Goal: Task Accomplishment & Management: Manage account settings

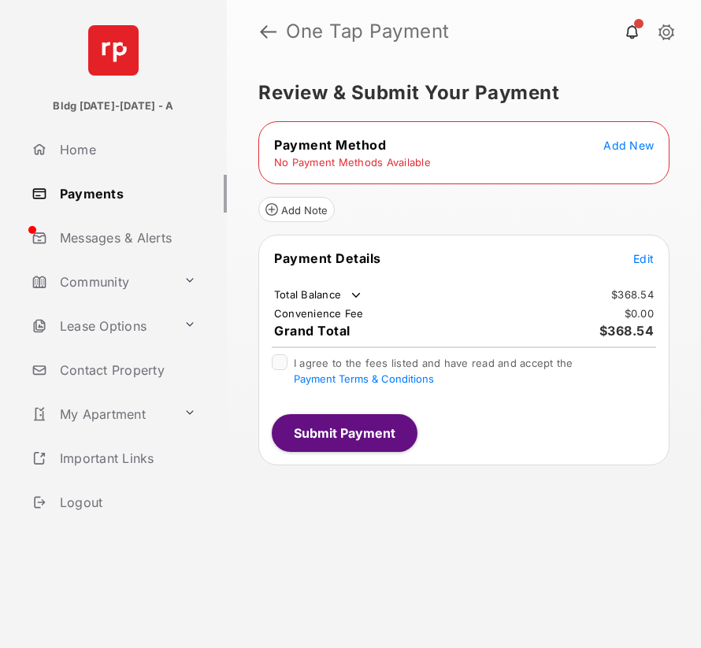
click at [605, 144] on span "Add New" at bounding box center [628, 145] width 50 height 13
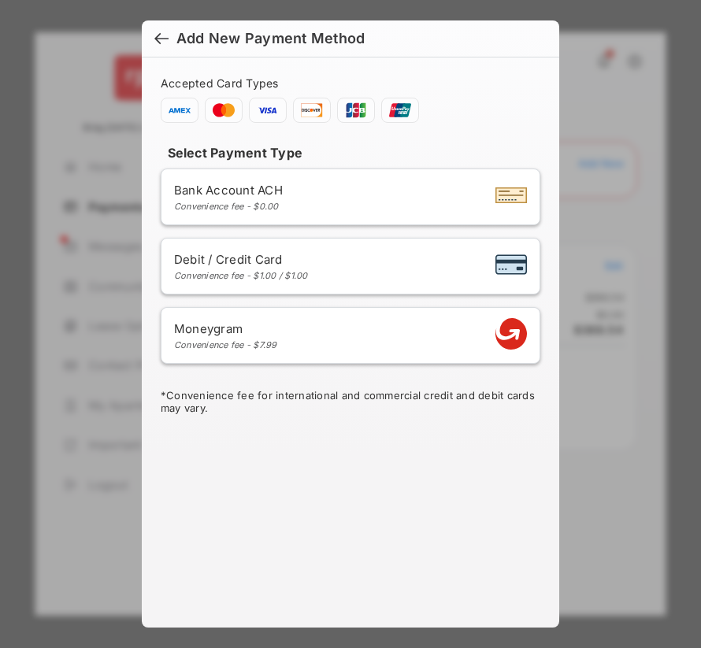
click at [358, 201] on div "Bank Account ACH Convenience fee - $0.00" at bounding box center [350, 197] width 353 height 30
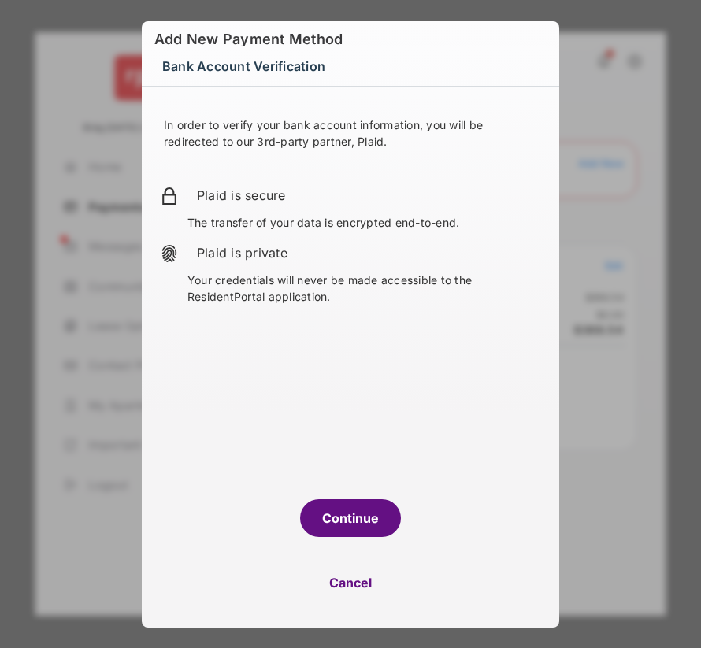
click at [353, 576] on button "Cancel" at bounding box center [350, 583] width 417 height 38
select select "**"
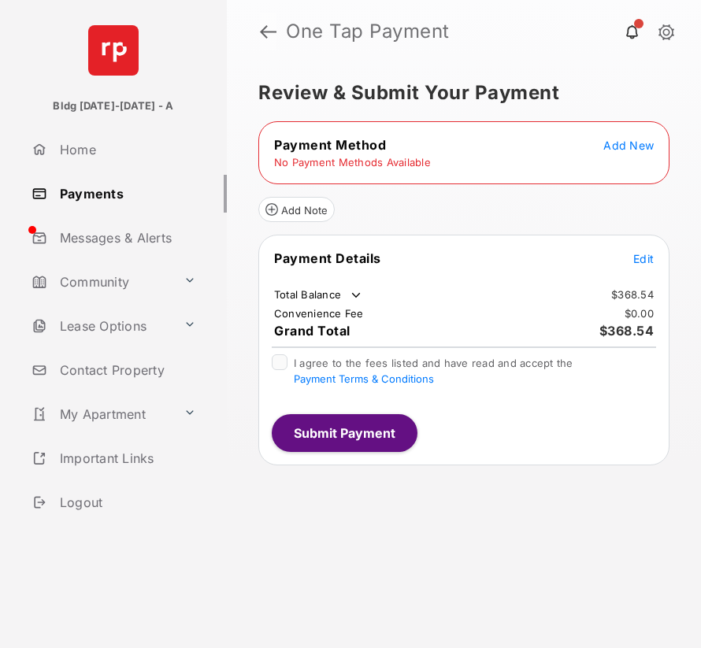
click at [266, 36] on link at bounding box center [268, 32] width 17 height 38
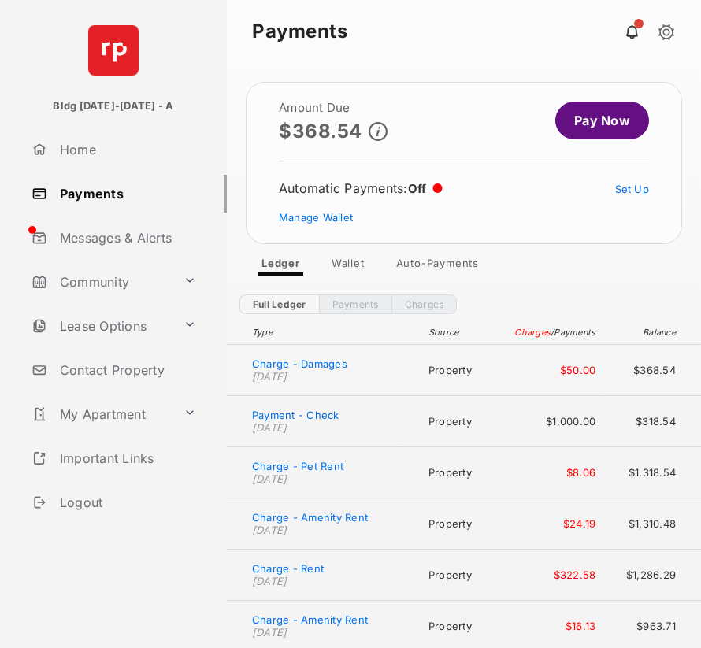
click at [86, 154] on link "Home" at bounding box center [126, 150] width 202 height 38
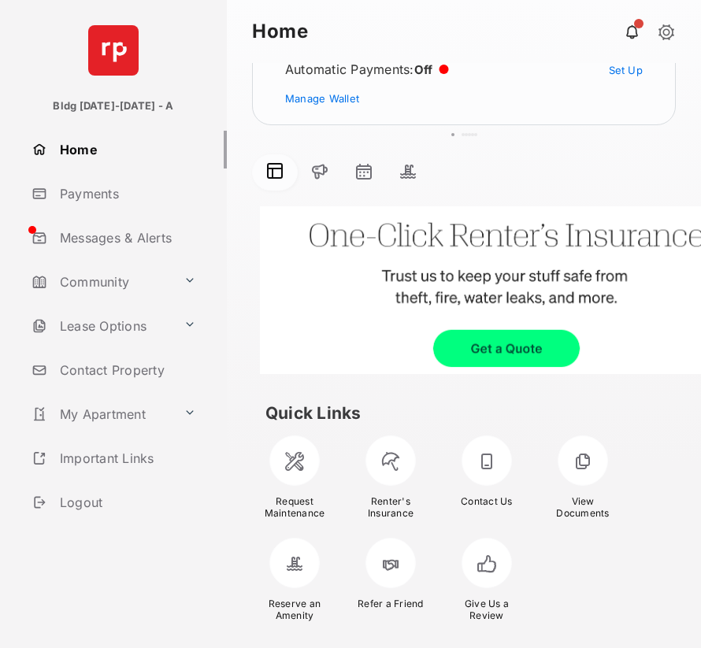
scroll to position [124, 0]
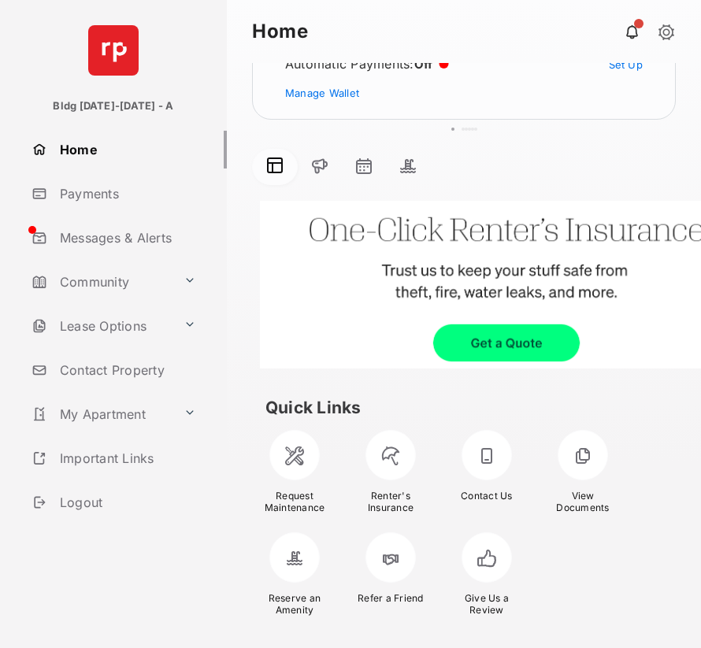
click at [291, 559] on div at bounding box center [294, 557] width 50 height 50
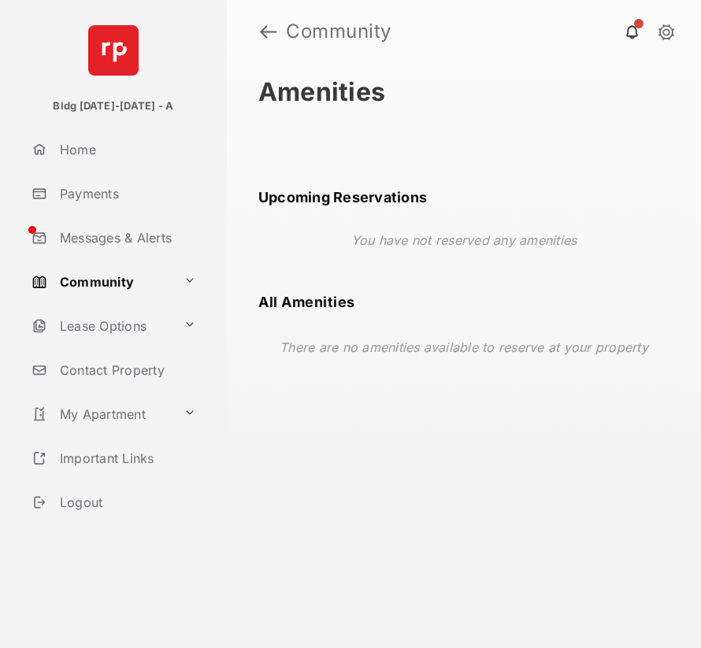
click at [102, 164] on link "Home" at bounding box center [126, 150] width 202 height 38
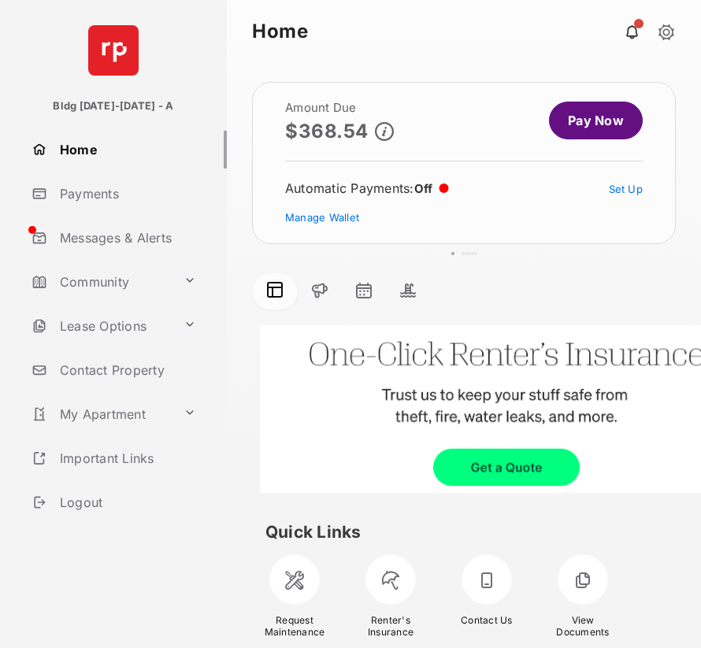
scroll to position [124, 0]
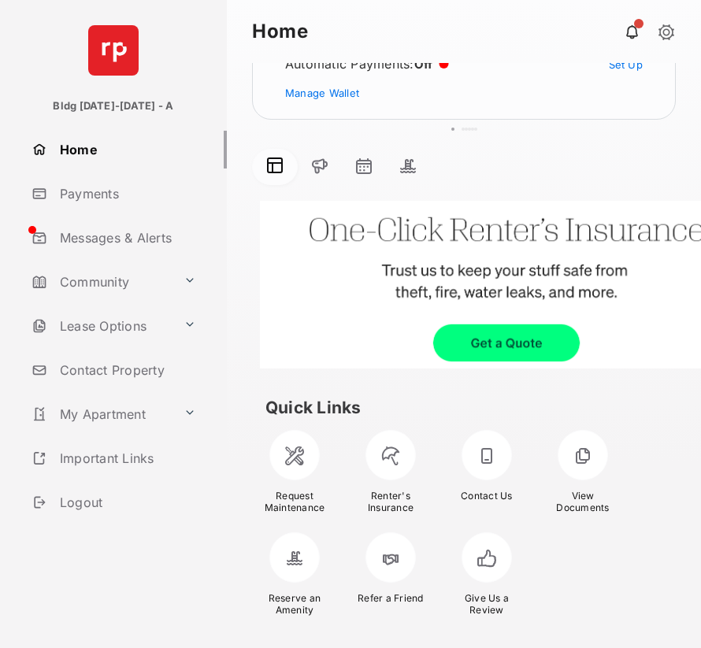
click at [172, 276] on link "Community" at bounding box center [101, 282] width 152 height 38
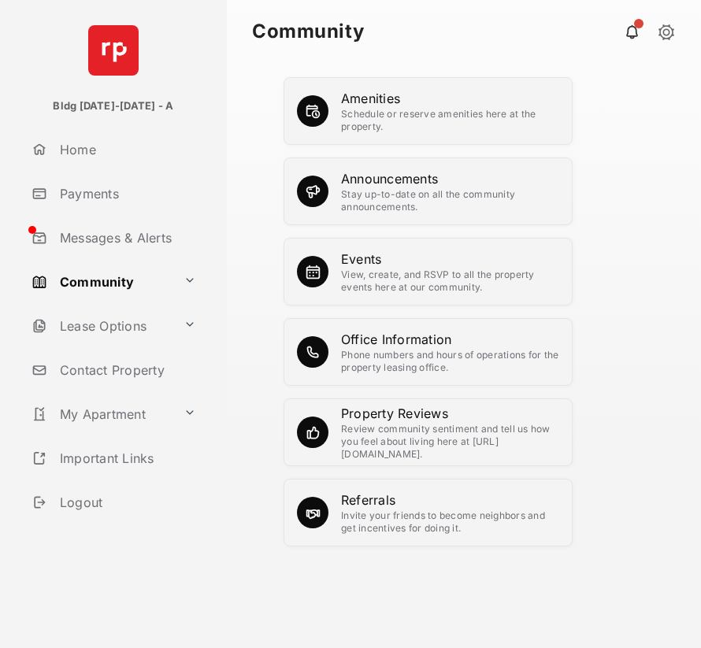
click at [64, 142] on link "Home" at bounding box center [126, 150] width 202 height 38
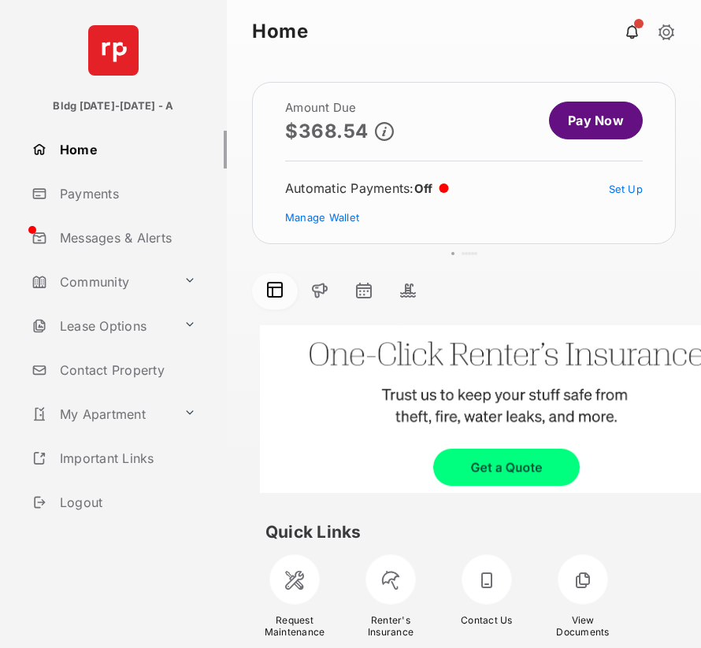
click at [578, 120] on link "Pay Now" at bounding box center [596, 121] width 94 height 38
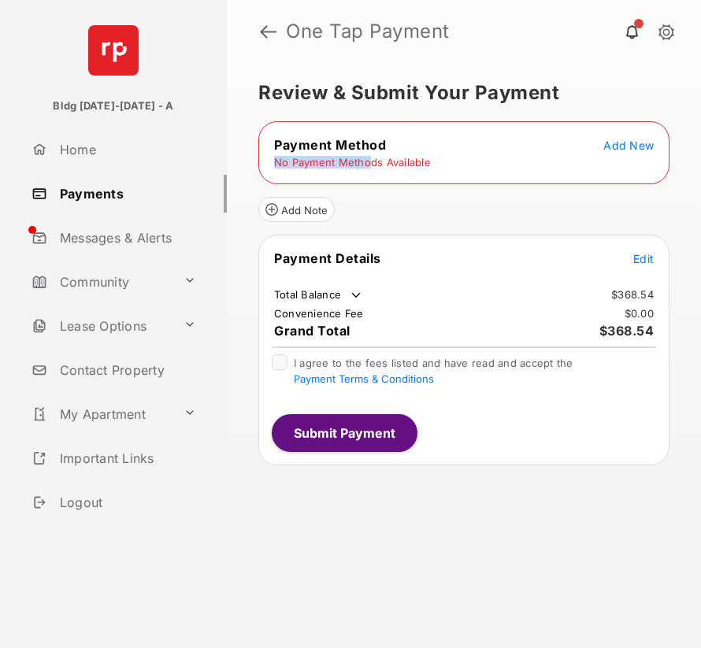
drag, startPoint x: 276, startPoint y: 165, endPoint x: 367, endPoint y: 165, distance: 90.6
click at [367, 165] on td "No Payment Methods Available" at bounding box center [352, 162] width 158 height 14
drag, startPoint x: 384, startPoint y: 165, endPoint x: 433, endPoint y: 165, distance: 49.6
click at [433, 165] on tr "No Payment Methods Available" at bounding box center [464, 162] width 406 height 14
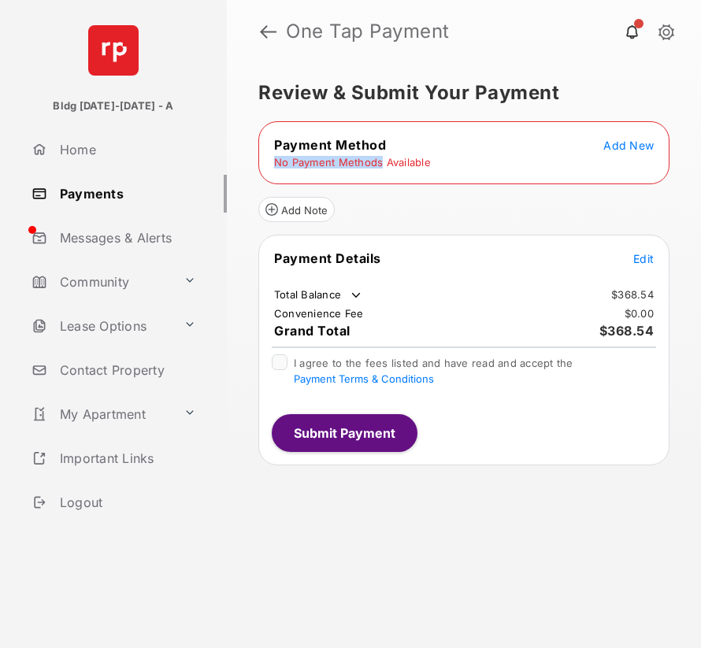
click at [433, 165] on tr "No Payment Methods Available" at bounding box center [464, 162] width 406 height 14
click at [316, 202] on button "Add Note" at bounding box center [296, 209] width 76 height 25
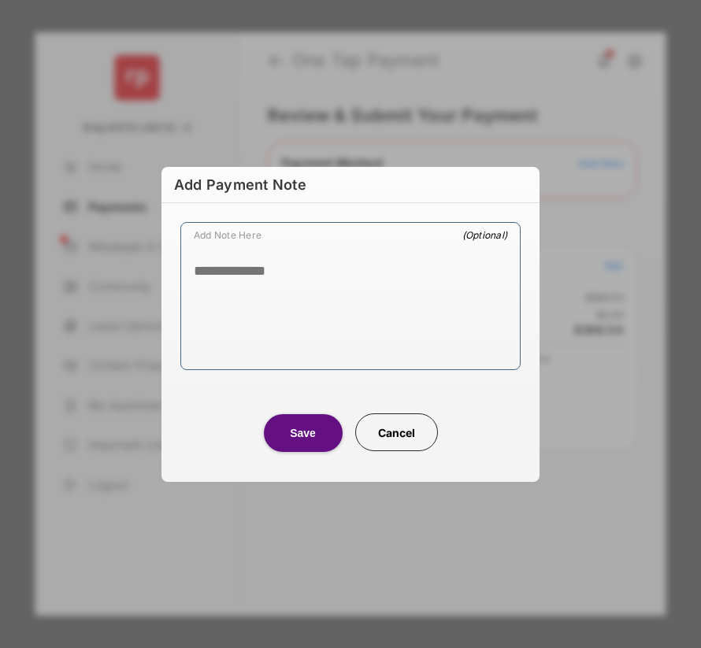
click at [420, 433] on button "Cancel" at bounding box center [396, 432] width 83 height 38
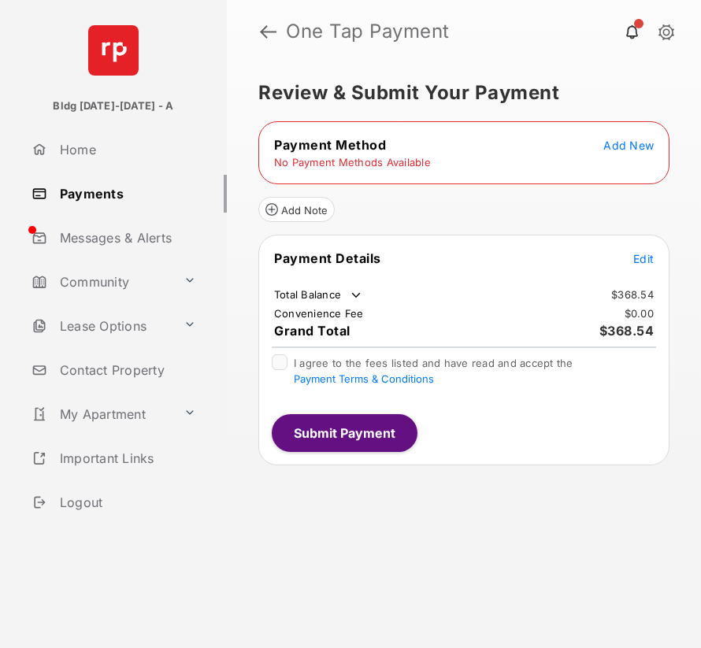
click at [84, 190] on link "Payments" at bounding box center [126, 194] width 202 height 38
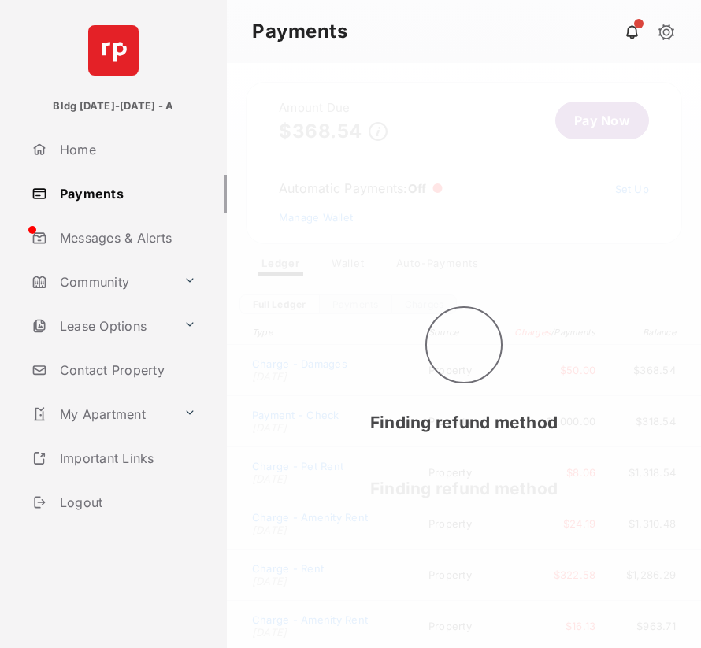
click at [417, 263] on div "Finding refund method Finding refund method" at bounding box center [464, 355] width 474 height 585
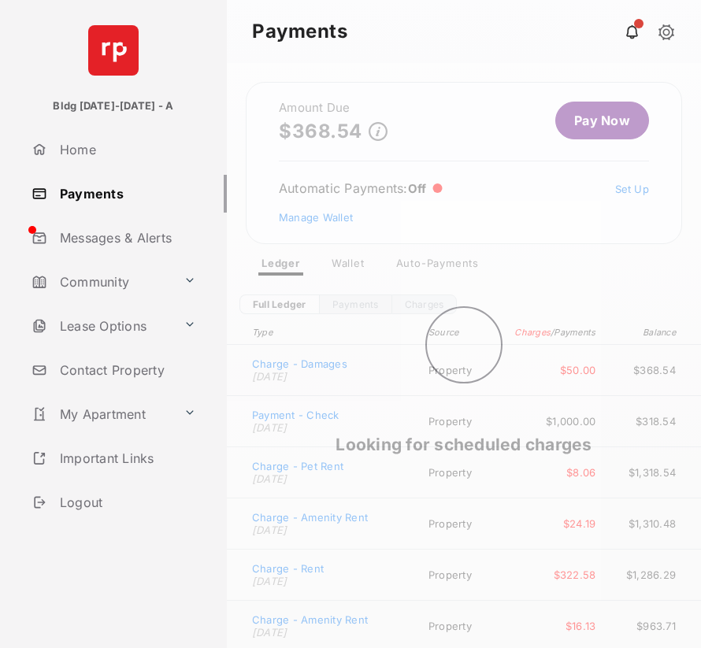
click at [352, 261] on div "Looking for scheduled charges" at bounding box center [464, 355] width 474 height 585
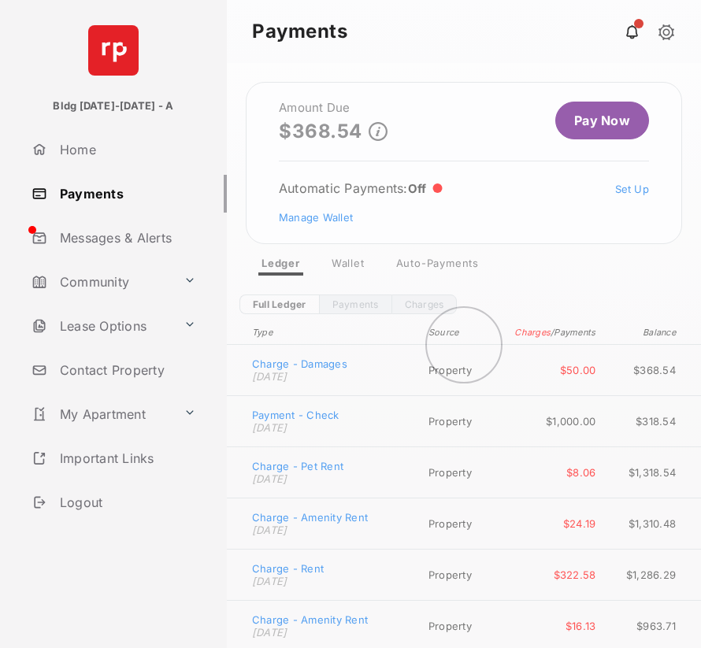
click at [352, 261] on div at bounding box center [464, 355] width 474 height 585
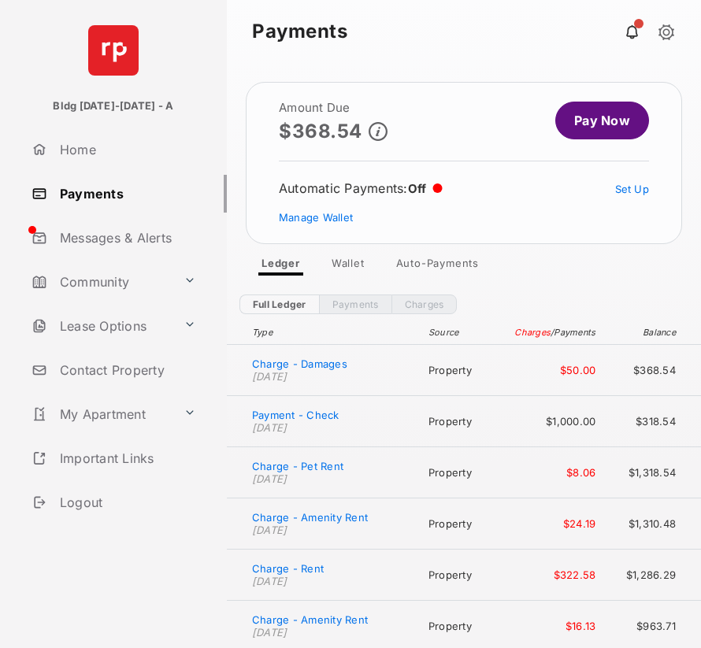
click at [352, 261] on link "Wallet" at bounding box center [348, 266] width 58 height 19
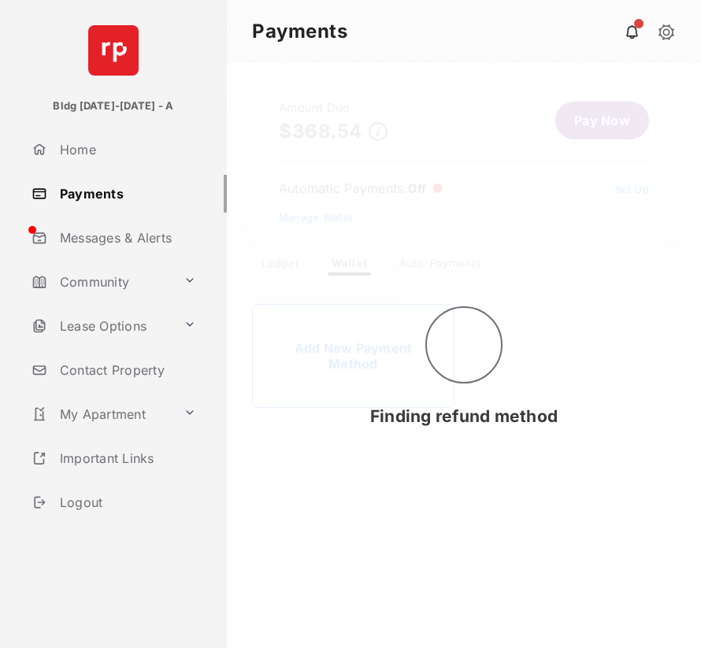
click at [442, 259] on div "Finding refund method" at bounding box center [464, 355] width 474 height 585
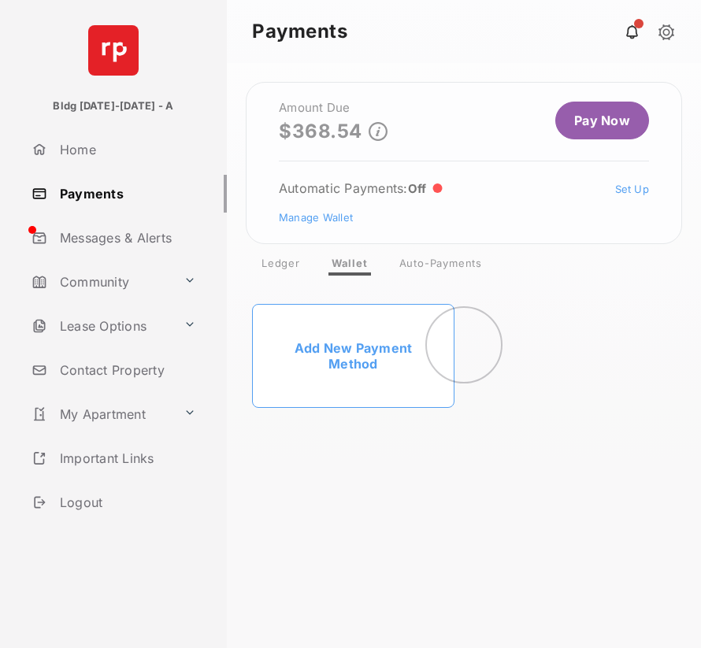
click at [442, 259] on div at bounding box center [464, 355] width 474 height 585
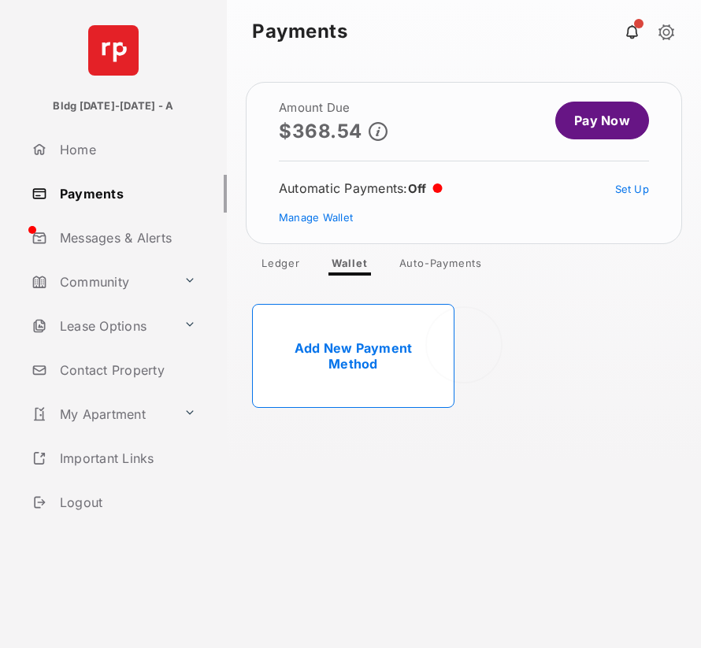
click at [442, 259] on div at bounding box center [464, 355] width 474 height 585
click at [88, 183] on link "Payments" at bounding box center [126, 194] width 202 height 38
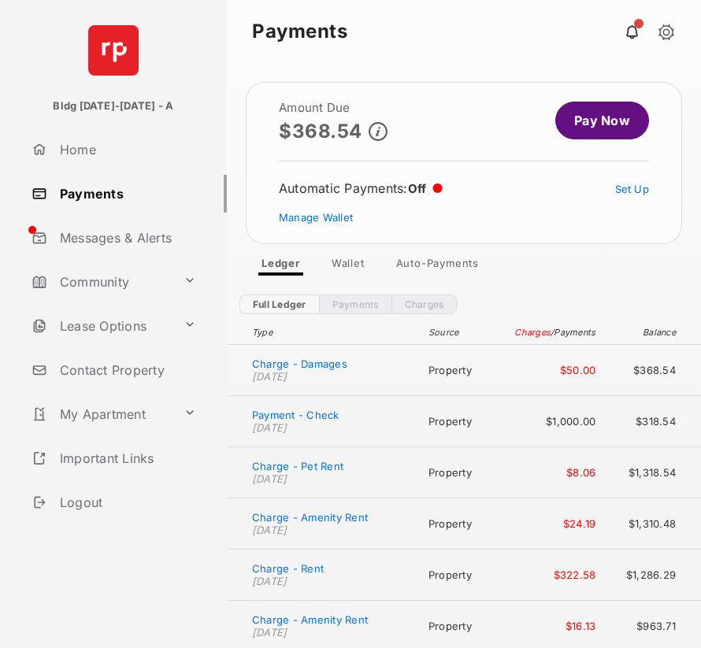
click at [83, 145] on link "Home" at bounding box center [126, 150] width 202 height 38
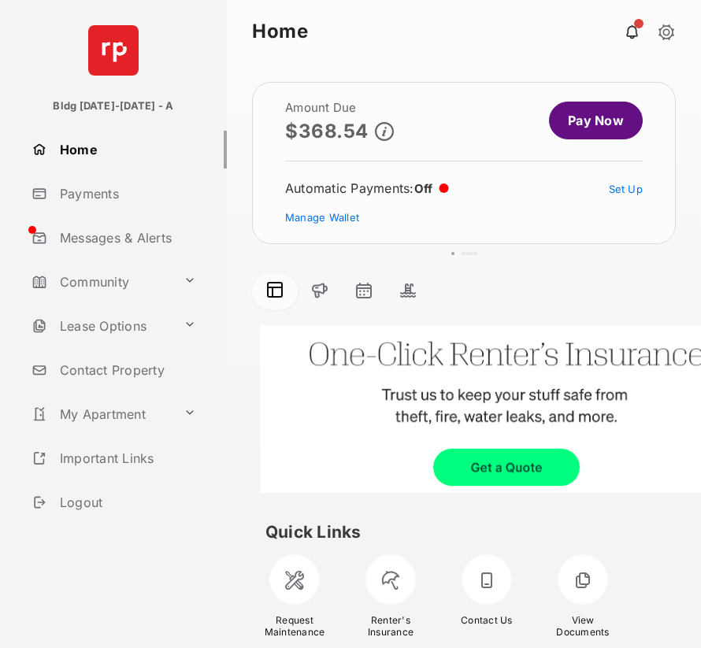
click at [69, 154] on link "Home" at bounding box center [126, 150] width 202 height 38
click at [68, 134] on link "Home" at bounding box center [126, 150] width 202 height 38
click at [68, 174] on div "Home Payments Messages & Alerts Community Lease Options Contact Property My Apa…" at bounding box center [113, 304] width 227 height 347
click at [69, 198] on link "Payments" at bounding box center [126, 194] width 202 height 38
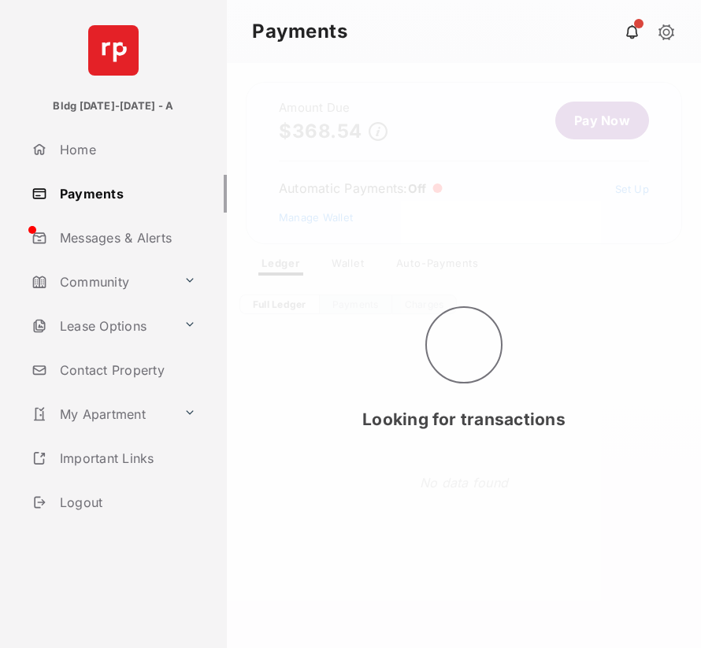
click at [68, 172] on div "Home Payments Messages & Alerts Community Lease Options Contact Property My Apa…" at bounding box center [113, 304] width 227 height 347
click at [62, 158] on link "Home" at bounding box center [126, 150] width 202 height 38
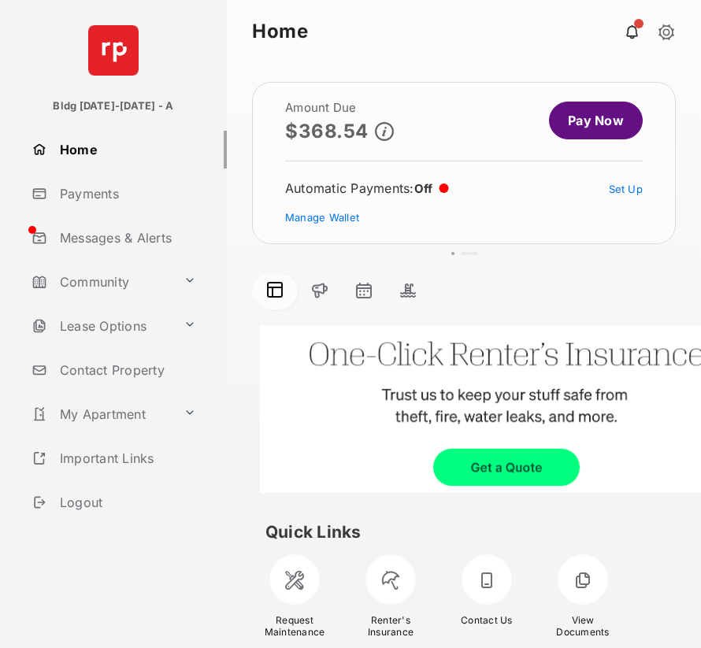
scroll to position [124, 0]
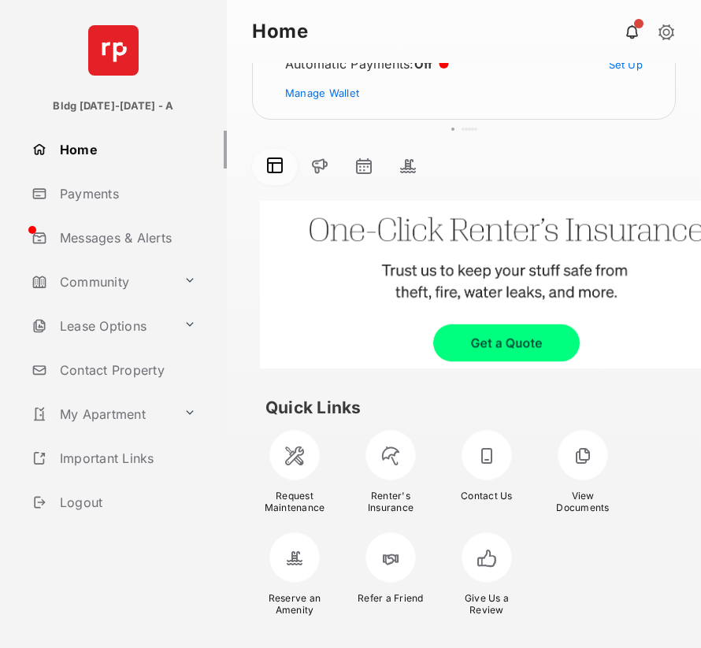
click at [96, 196] on link "Payments" at bounding box center [126, 194] width 202 height 38
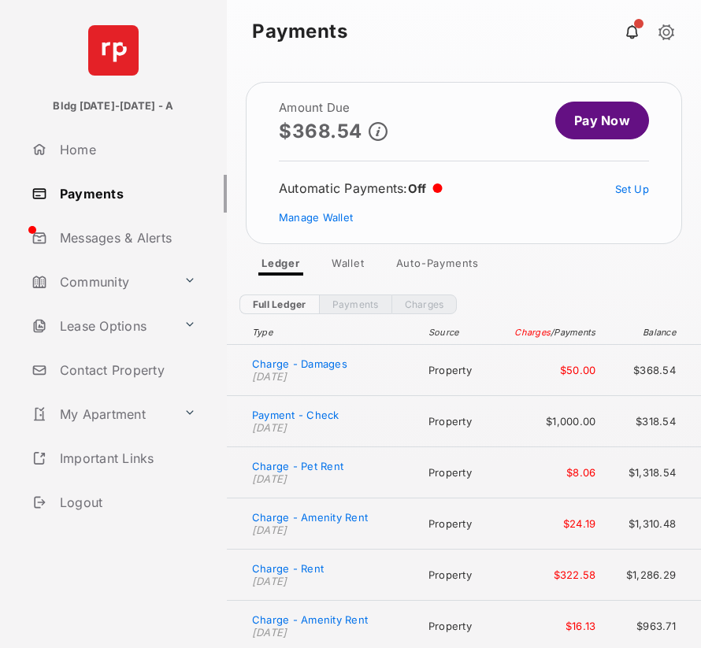
click at [54, 140] on link "Home" at bounding box center [126, 150] width 202 height 38
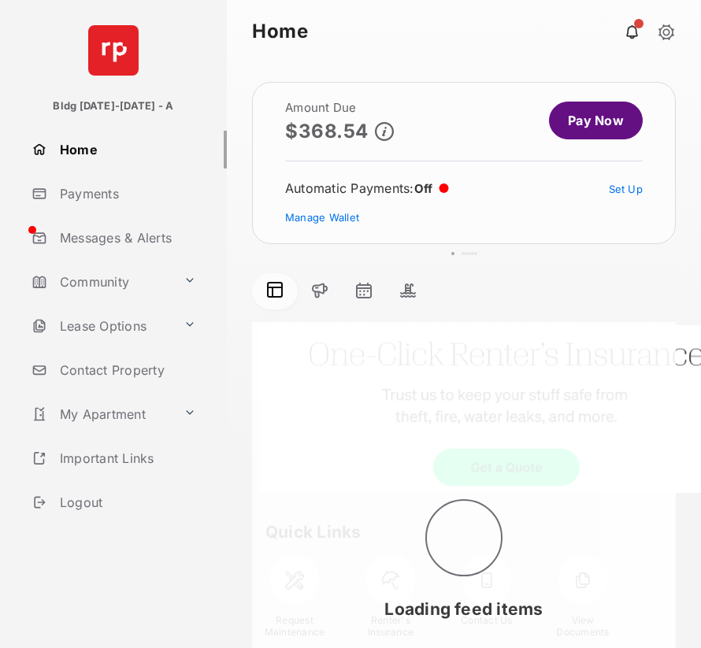
scroll to position [124, 0]
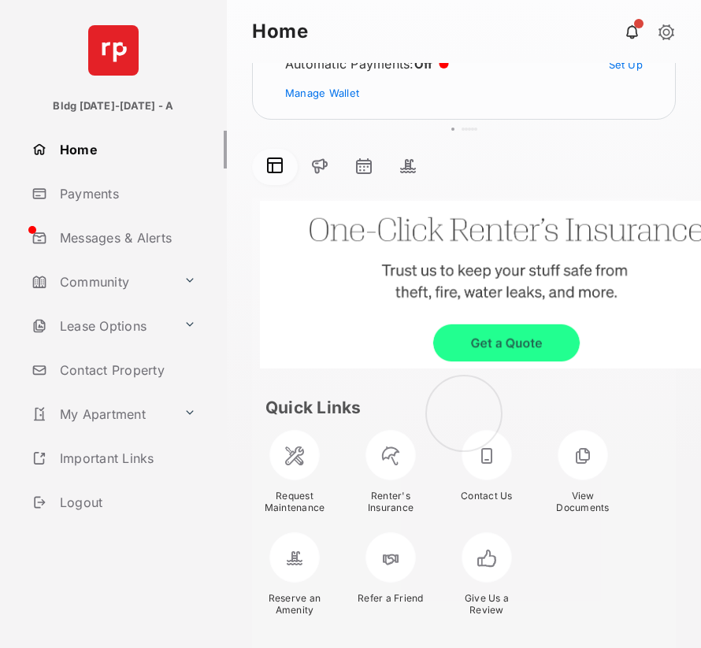
click at [357, 172] on span at bounding box center [363, 168] width 19 height 22
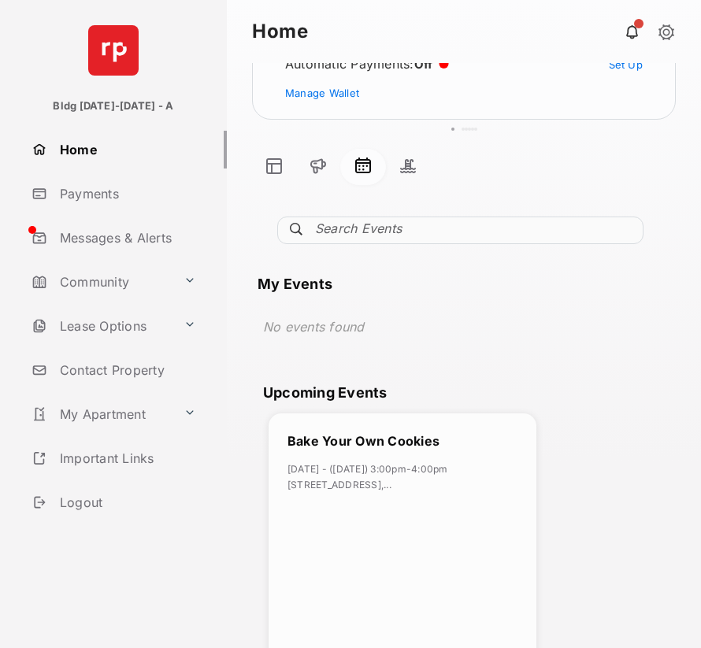
click at [328, 228] on label "Search Events" at bounding box center [358, 229] width 87 height 16
click at [328, 228] on input "Search Events" at bounding box center [460, 231] width 366 height 28
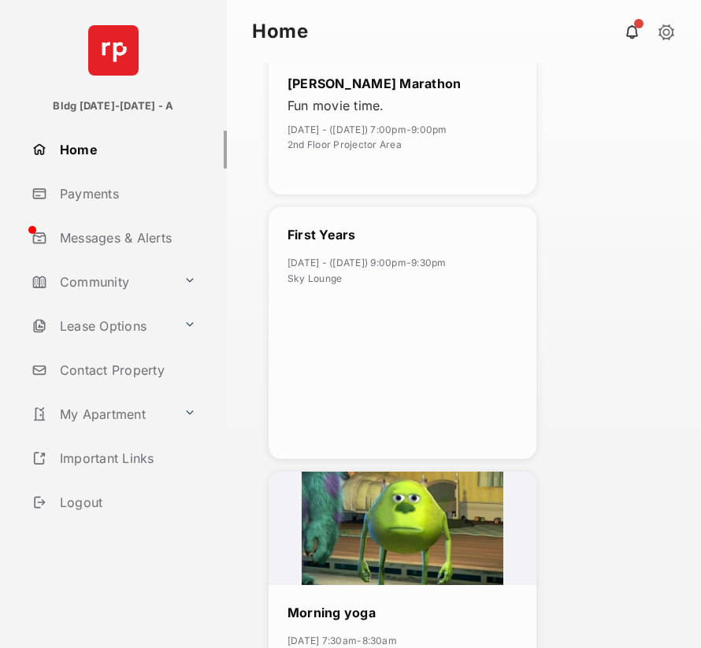
scroll to position [903, 0]
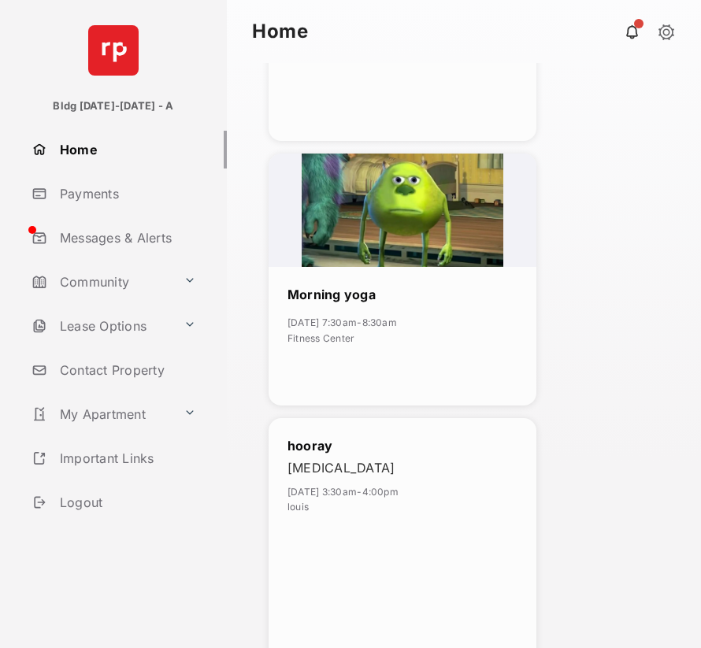
scroll to position [1448, 0]
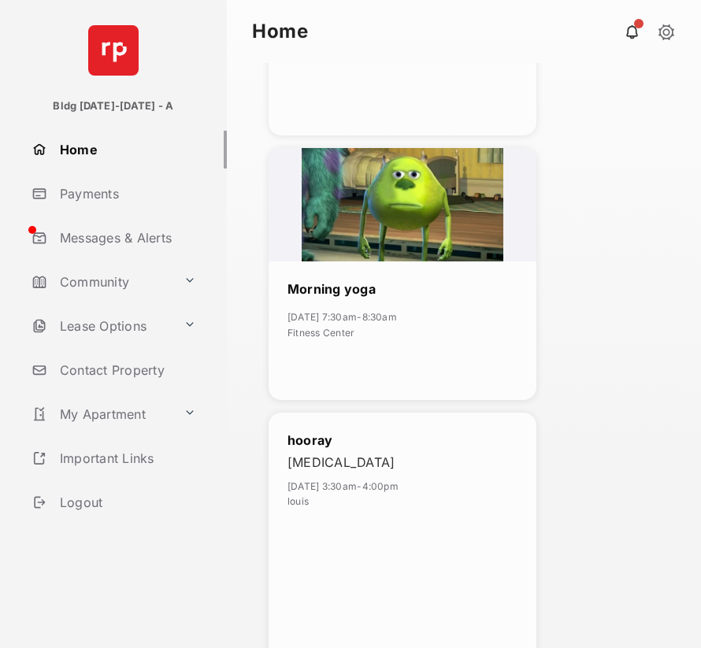
click at [130, 238] on link "Messages & Alerts" at bounding box center [126, 238] width 202 height 38
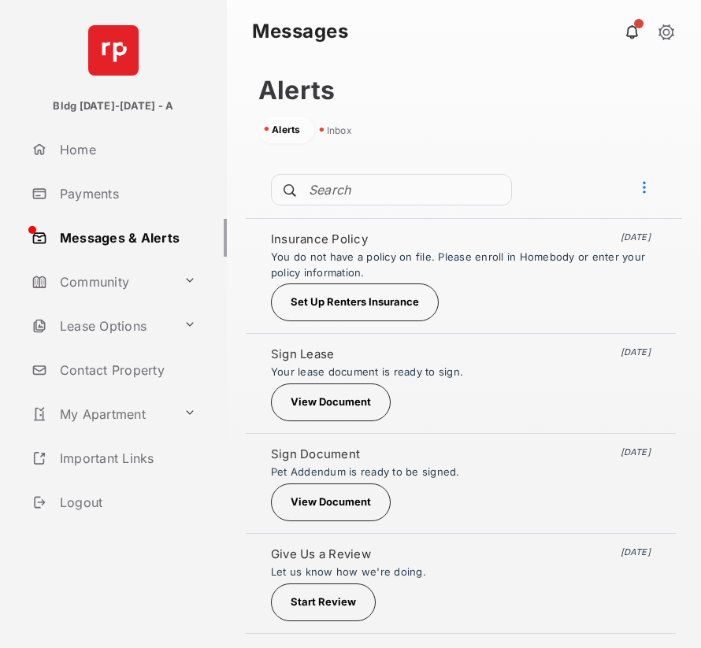
scroll to position [429, 424]
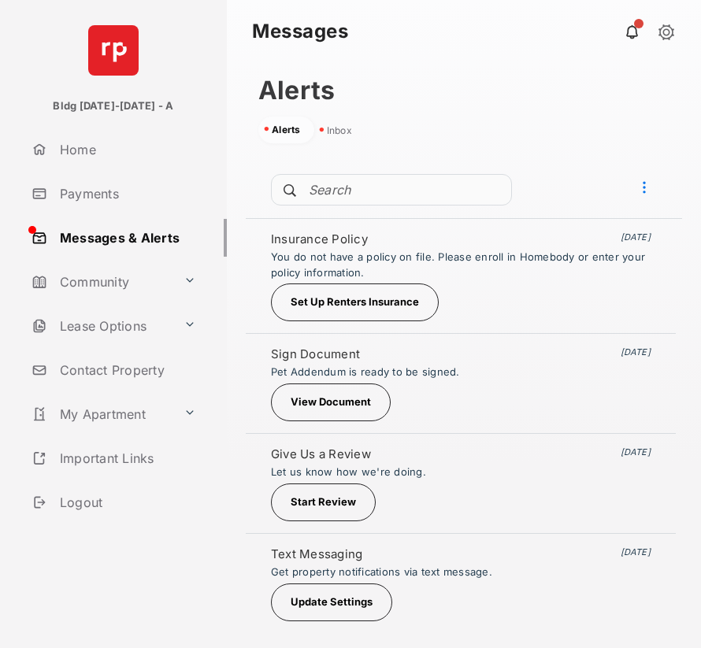
click at [176, 322] on link "Lease Options" at bounding box center [101, 326] width 152 height 38
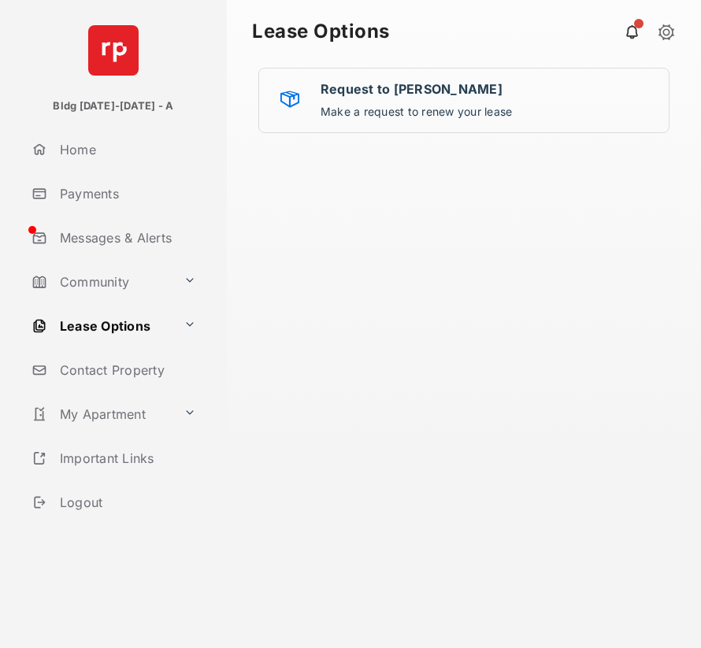
click at [125, 372] on link "Contact Property" at bounding box center [126, 370] width 202 height 38
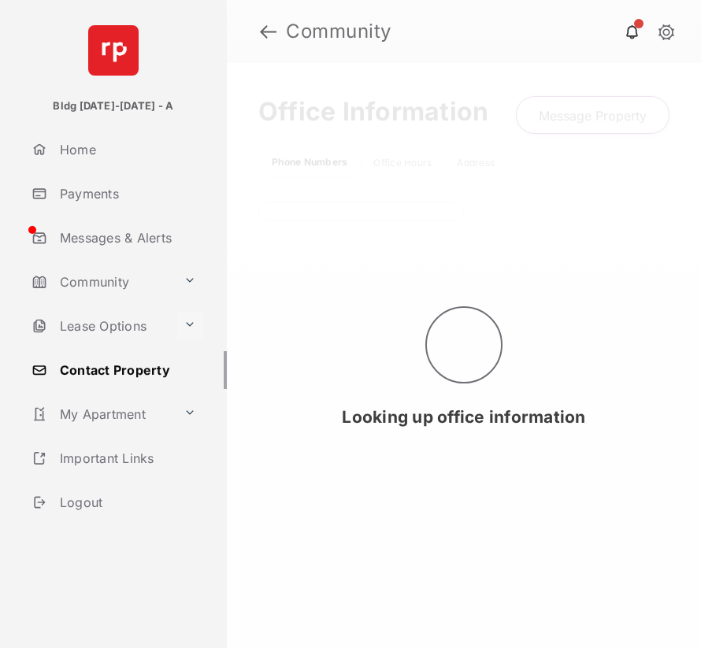
click at [187, 330] on button at bounding box center [189, 326] width 25 height 28
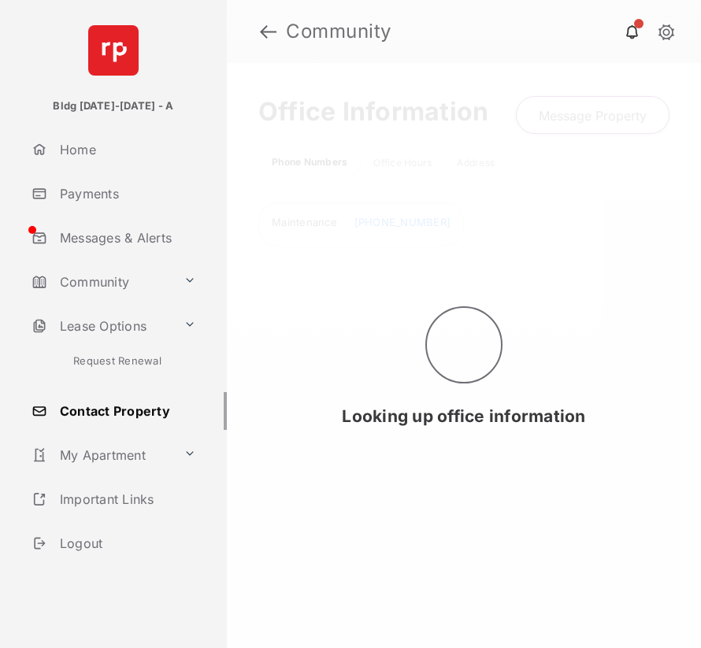
click at [135, 365] on link "Request Renewal" at bounding box center [128, 365] width 198 height 41
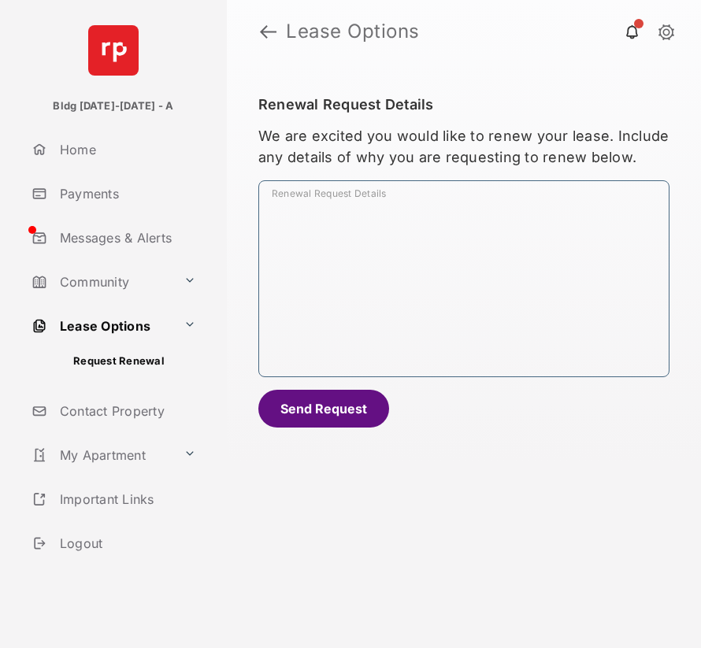
click at [287, 321] on textarea "Renewal Request Details" at bounding box center [464, 281] width 410 height 189
type textarea "*********"
click at [316, 398] on button "Send Request" at bounding box center [323, 409] width 131 height 38
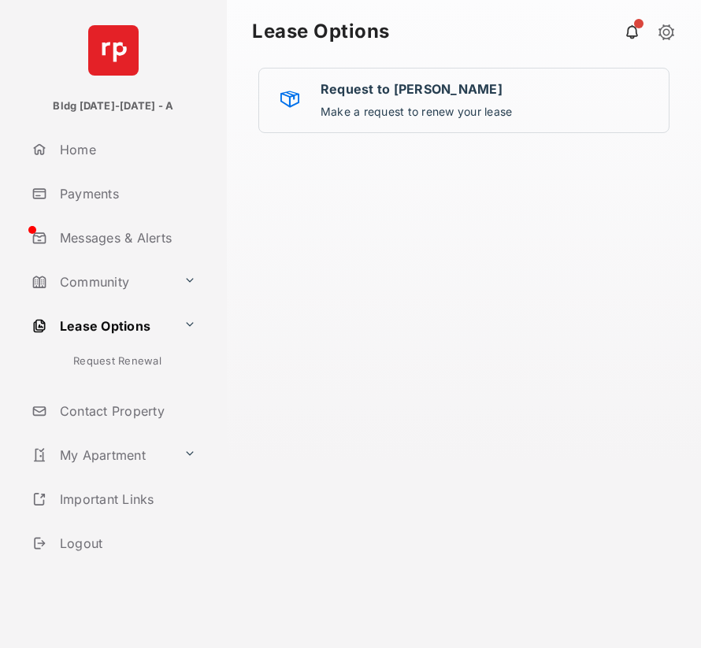
click at [129, 402] on link "Contact Property" at bounding box center [126, 411] width 202 height 38
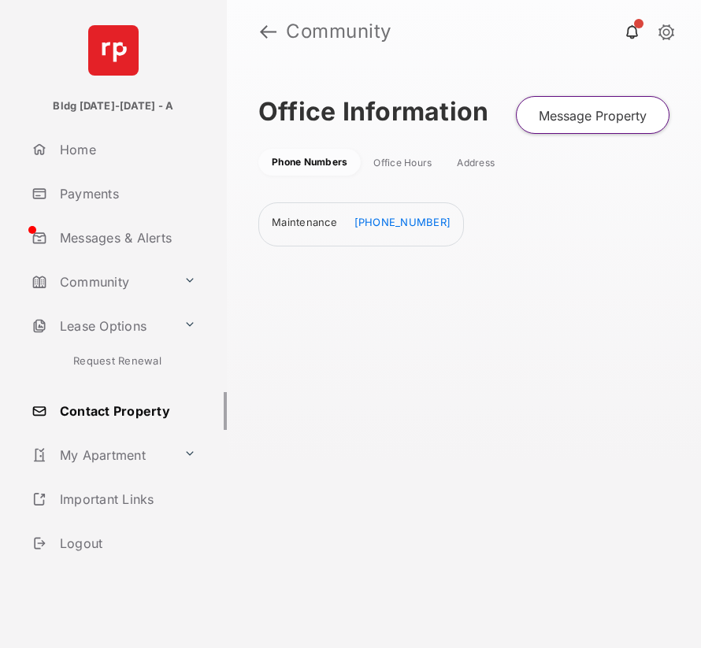
click at [410, 166] on div "Office Hours" at bounding box center [402, 163] width 58 height 13
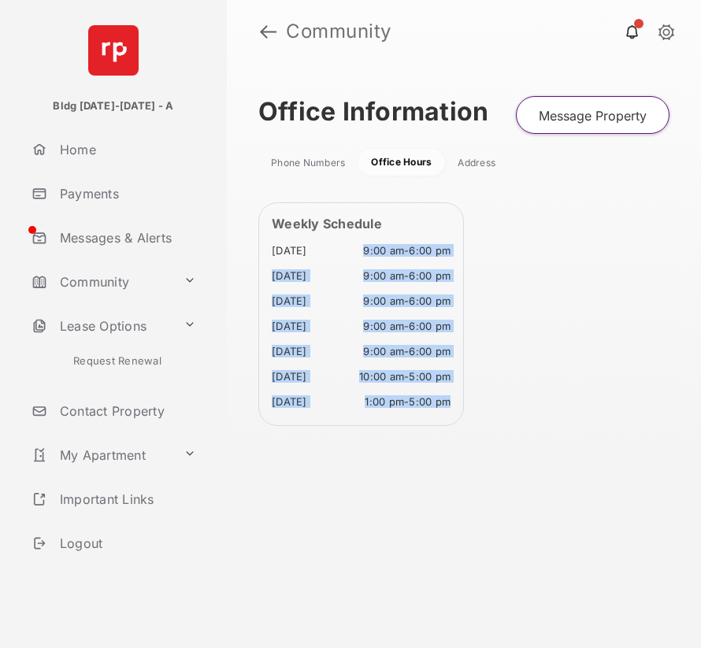
drag, startPoint x: 363, startPoint y: 250, endPoint x: 466, endPoint y: 454, distance: 228.6
click at [466, 454] on div "Office Information Message Property Phone Numbers Office Hours Address Weekly S…" at bounding box center [464, 355] width 474 height 585
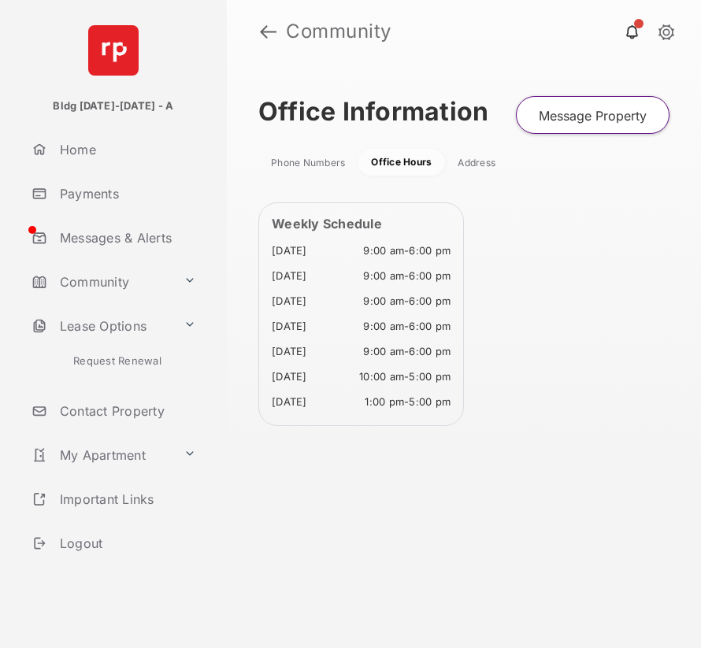
click at [464, 159] on div "Address" at bounding box center [477, 163] width 38 height 13
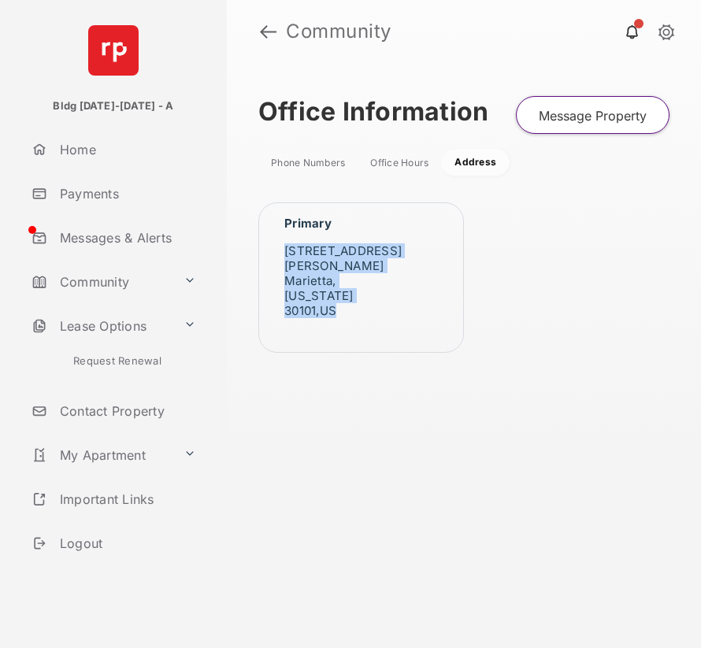
drag, startPoint x: 275, startPoint y: 250, endPoint x: 364, endPoint y: 331, distance: 120.4
click at [364, 331] on dl "Primary [STREET_ADDRESS][PERSON_NAME][US_STATE]" at bounding box center [361, 276] width 179 height 121
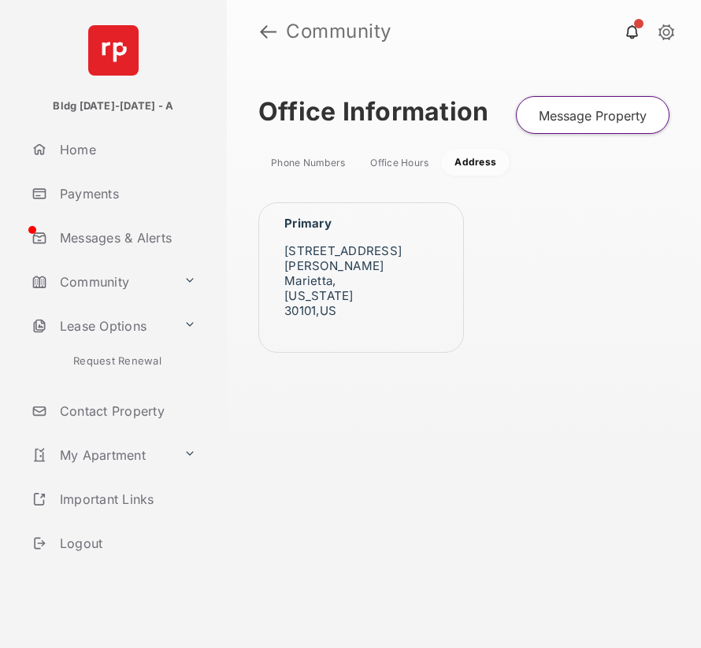
click at [303, 150] on li "Phone Numbers" at bounding box center [307, 162] width 99 height 25
click at [313, 165] on div "Phone Numbers" at bounding box center [308, 163] width 74 height 13
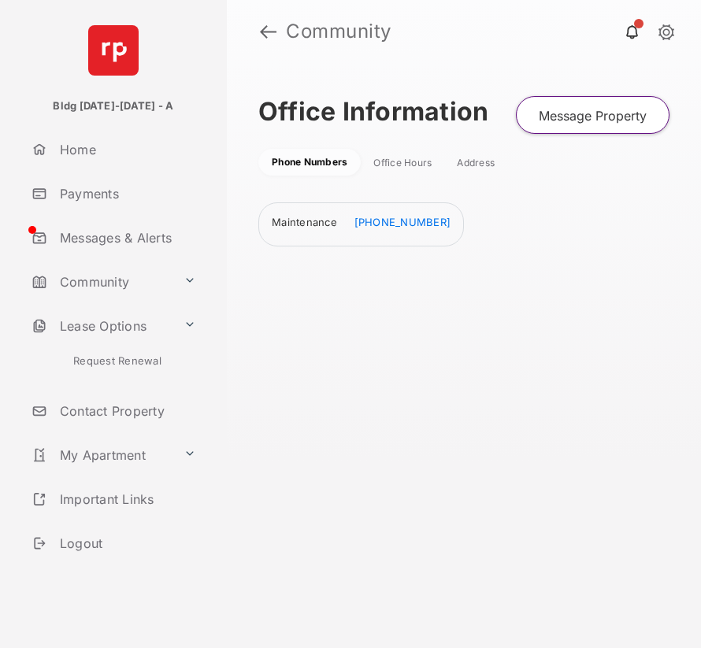
click at [86, 444] on link "My Apartment" at bounding box center [101, 455] width 152 height 38
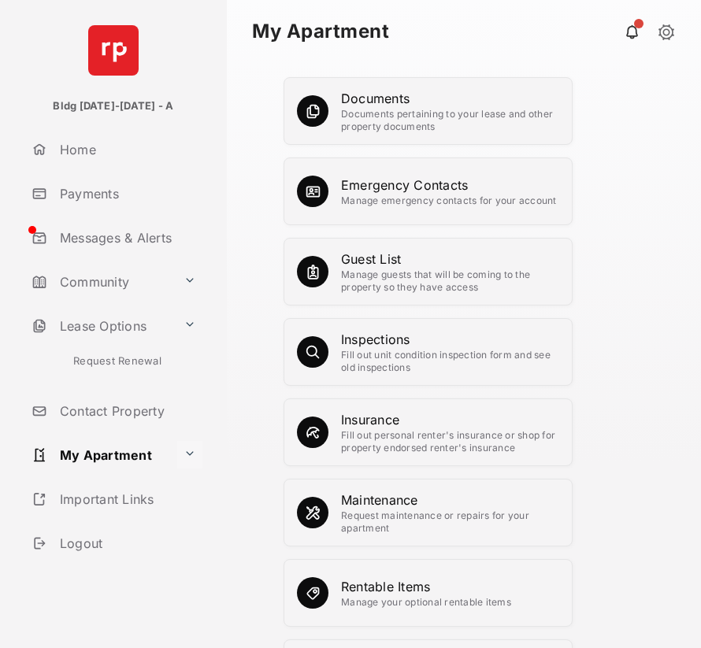
click at [178, 450] on button at bounding box center [189, 455] width 25 height 28
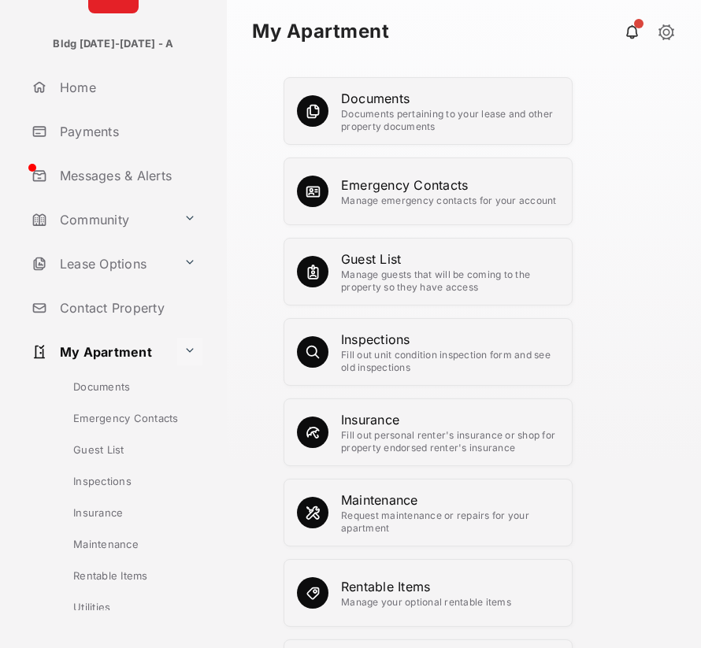
scroll to position [78, 0]
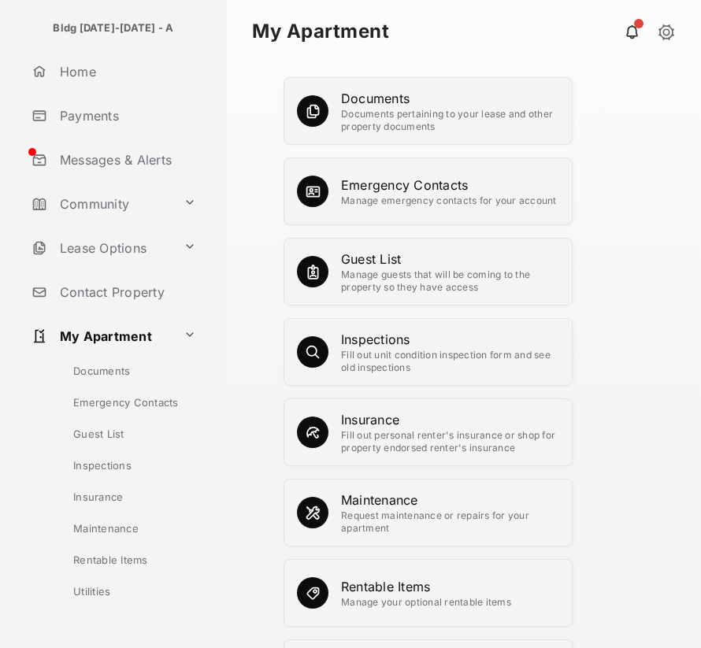
click at [101, 470] on link "Inspections" at bounding box center [128, 466] width 198 height 32
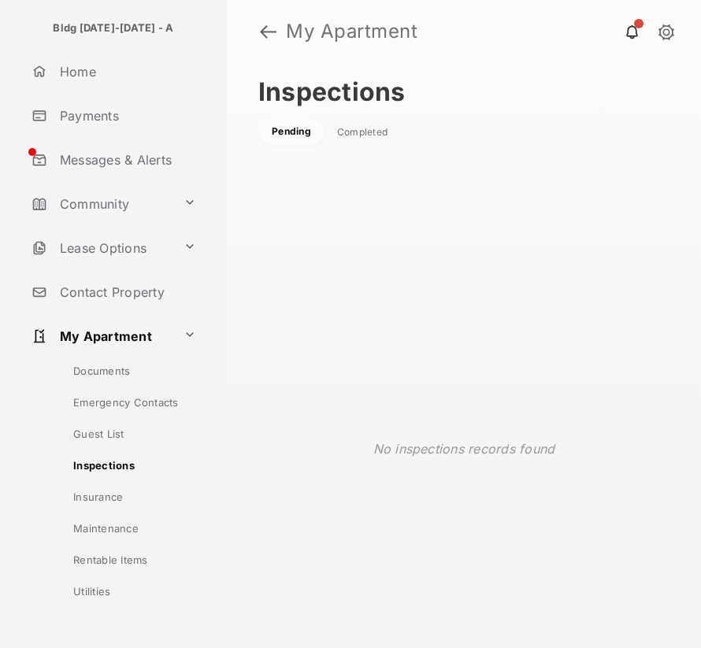
click at [372, 128] on div "Completed" at bounding box center [362, 132] width 50 height 13
click at [302, 131] on div "Pending" at bounding box center [290, 132] width 38 height 13
click at [124, 500] on link "Insurance" at bounding box center [128, 497] width 198 height 32
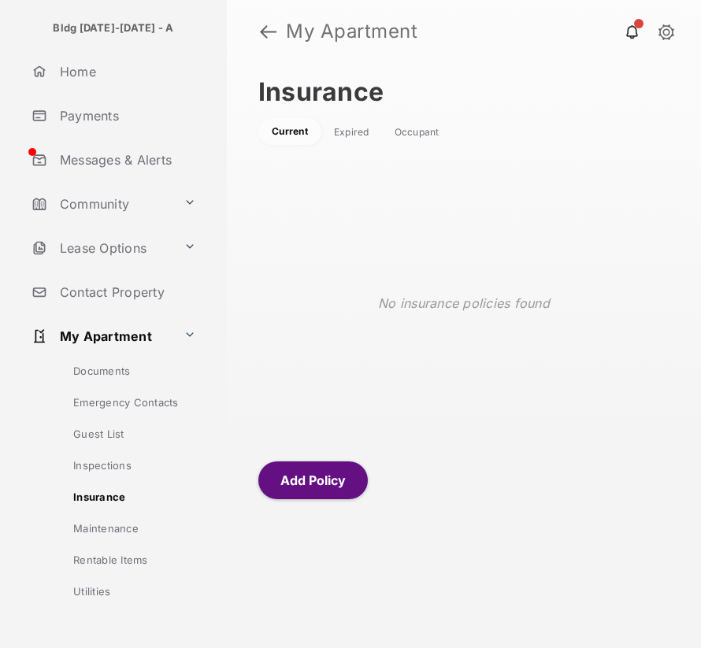
click at [79, 531] on link "Maintenance" at bounding box center [128, 529] width 198 height 32
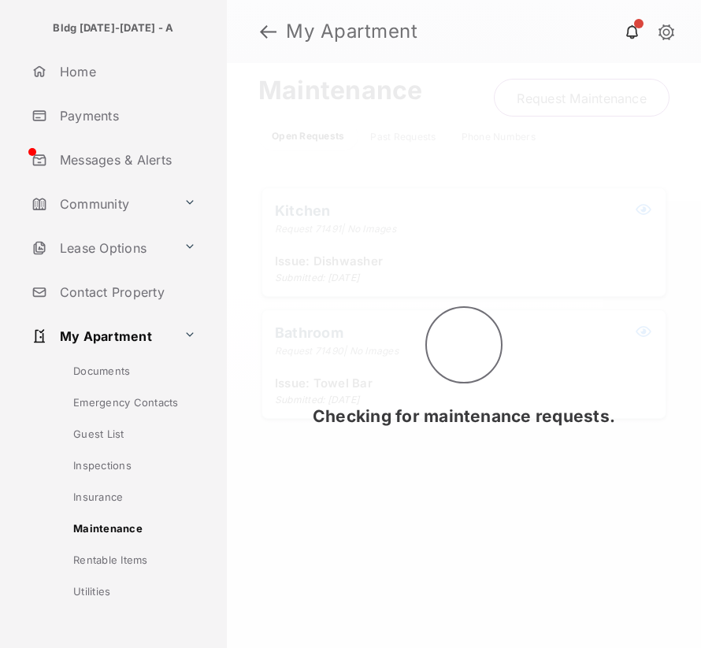
click at [390, 133] on div "Checking for maintenance requests." at bounding box center [464, 355] width 474 height 585
click at [390, 133] on div at bounding box center [464, 355] width 474 height 585
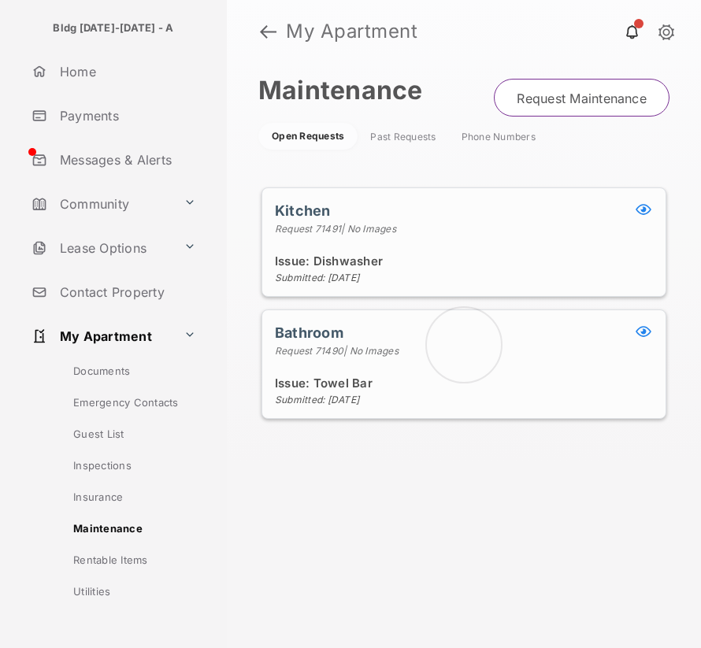
click at [390, 133] on div at bounding box center [464, 355] width 474 height 585
click at [390, 133] on div "Past Requests" at bounding box center [402, 137] width 65 height 13
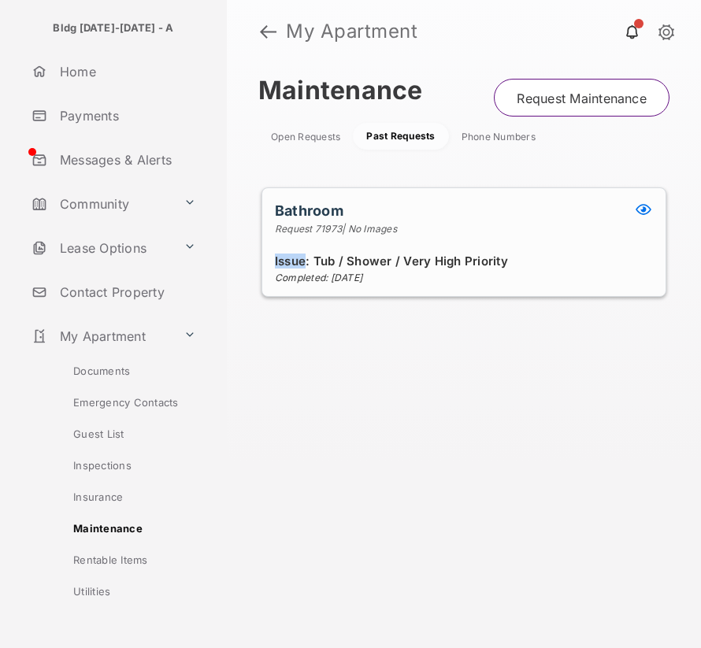
drag, startPoint x: 274, startPoint y: 261, endPoint x: 307, endPoint y: 261, distance: 33.1
click at [307, 261] on span "Issue: Tub / Shower / Very High Priority" at bounding box center [464, 261] width 378 height 15
drag, startPoint x: 312, startPoint y: 262, endPoint x: 499, endPoint y: 257, distance: 187.5
click at [499, 257] on span "Issue: Tub / Shower / Very High Priority" at bounding box center [464, 261] width 378 height 15
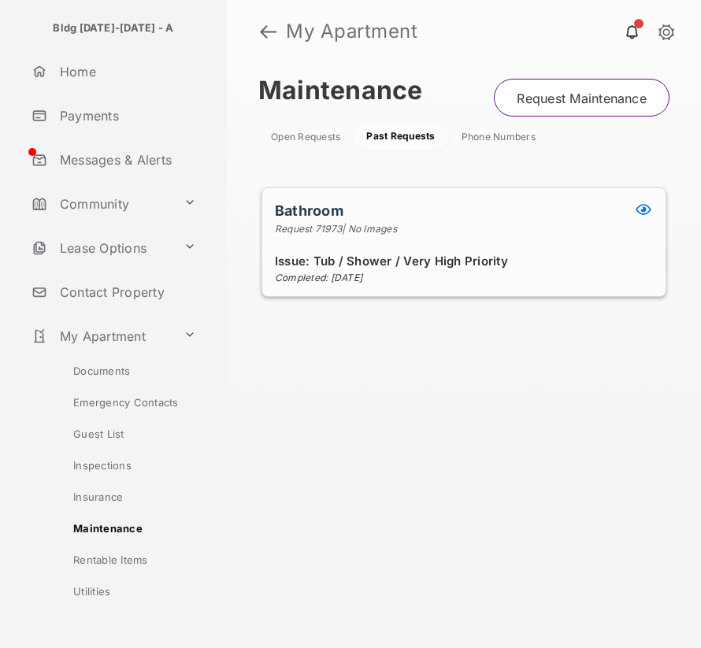
click at [336, 124] on ul "Open Requests Past Requests Phone Numbers" at bounding box center [403, 134] width 290 height 29
click at [336, 129] on li "Open Requests" at bounding box center [305, 136] width 95 height 25
click at [337, 137] on div "Open Requests" at bounding box center [305, 137] width 69 height 13
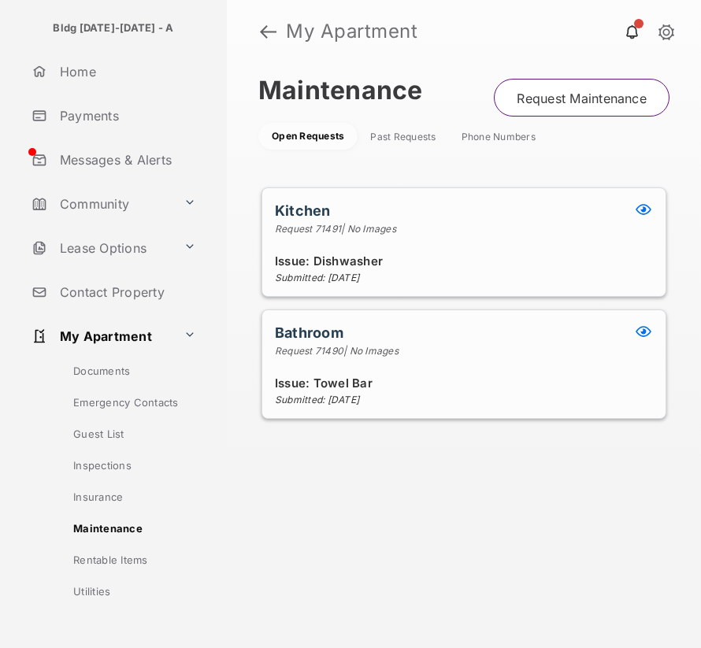
click at [639, 332] on button at bounding box center [643, 332] width 19 height 19
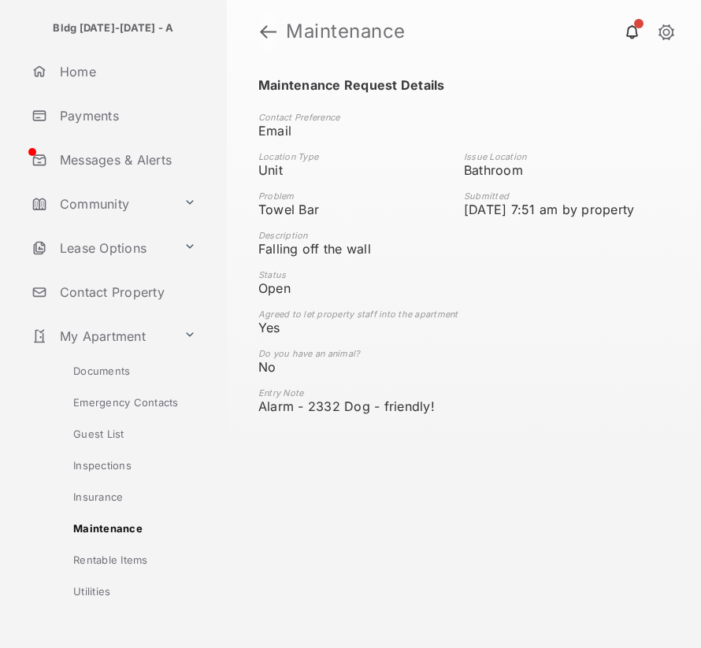
click at [269, 36] on link at bounding box center [268, 32] width 17 height 38
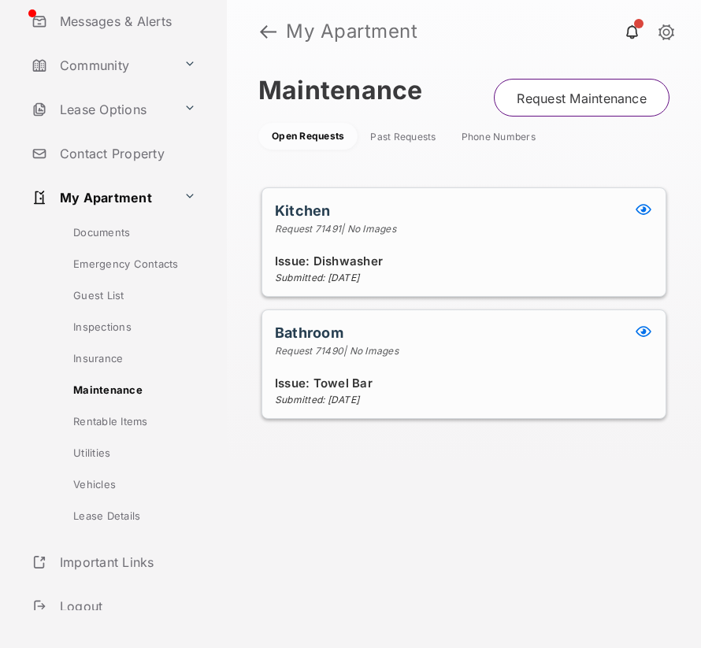
scroll to position [287, 0]
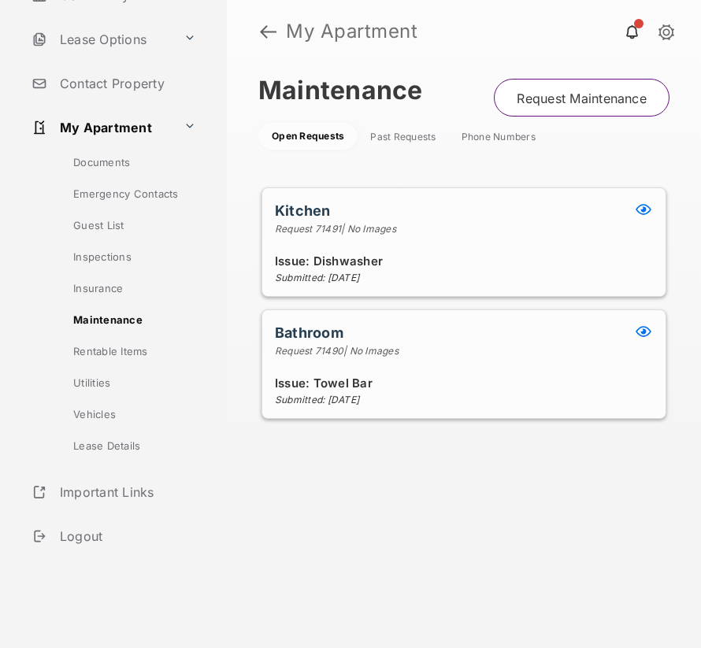
click at [101, 350] on link "Rentable Items" at bounding box center [128, 351] width 198 height 32
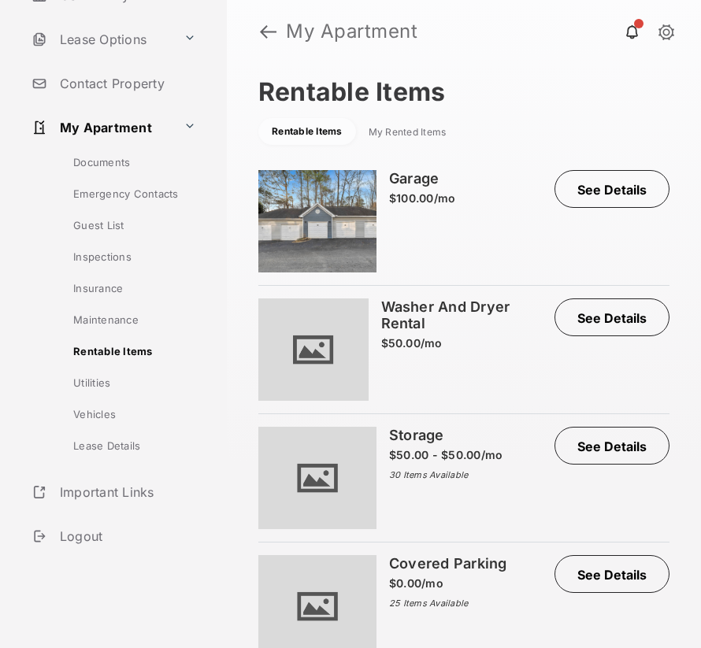
click at [424, 145] on li "My Rented Items" at bounding box center [407, 132] width 103 height 25
click at [424, 122] on li "My Rented Items" at bounding box center [407, 132] width 103 height 25
click at [428, 137] on div "My Rented Items" at bounding box center [408, 132] width 78 height 13
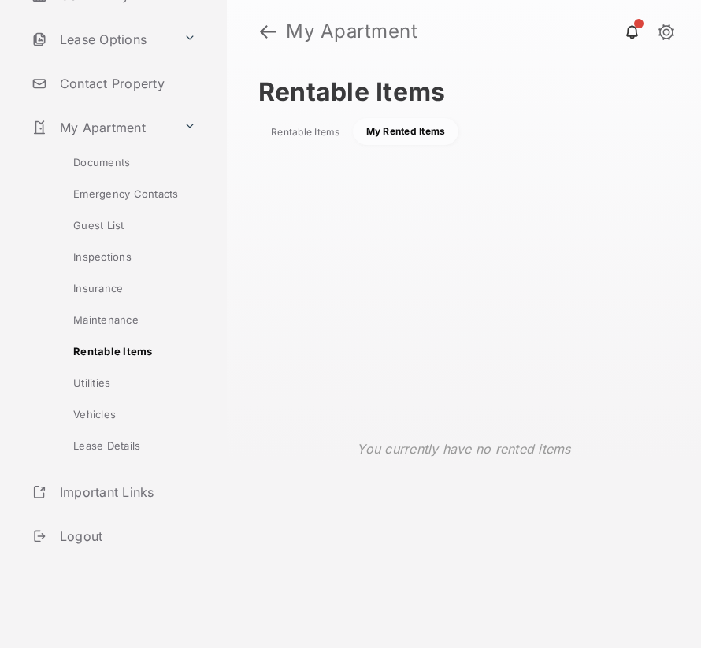
click at [324, 146] on div "Rentable Items Rentable Items My Rented Items" at bounding box center [463, 111] width 411 height 93
click at [320, 137] on div "Rentable Items" at bounding box center [305, 132] width 69 height 13
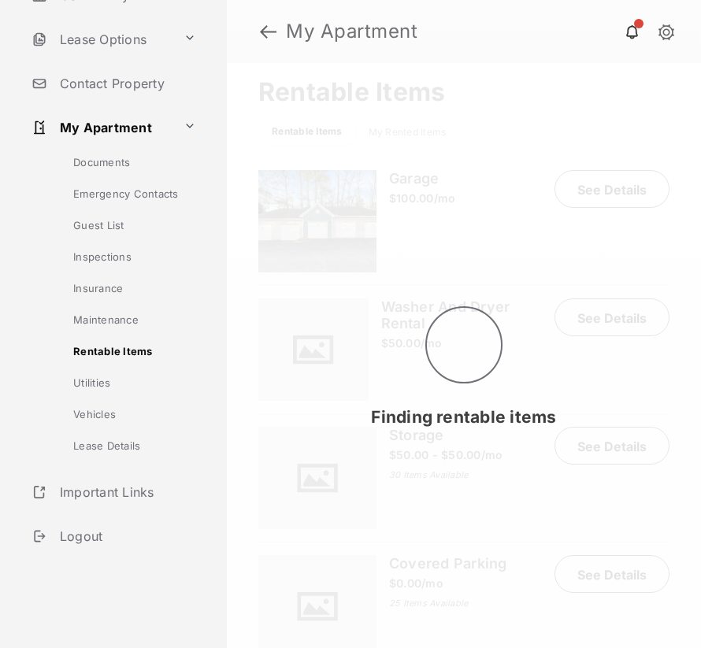
click at [135, 380] on link "Utilities" at bounding box center [128, 383] width 198 height 32
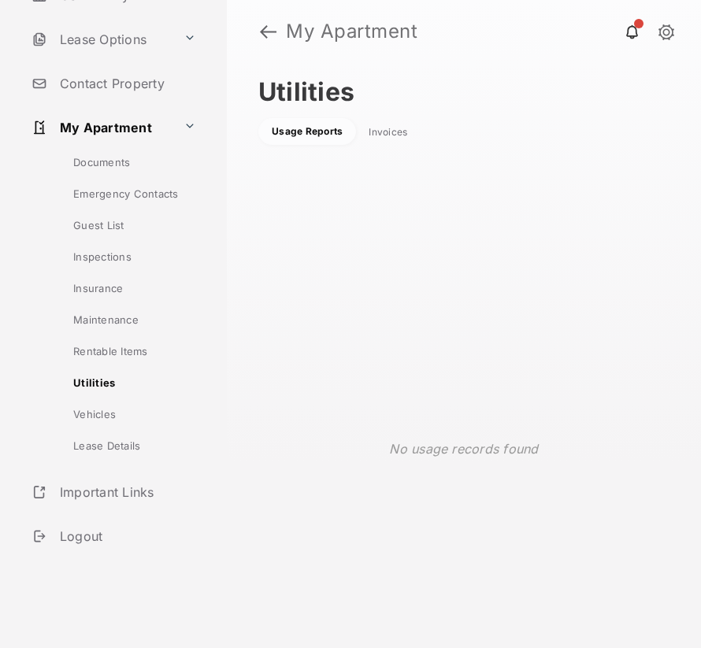
click at [86, 408] on link "Vehicles" at bounding box center [128, 414] width 198 height 32
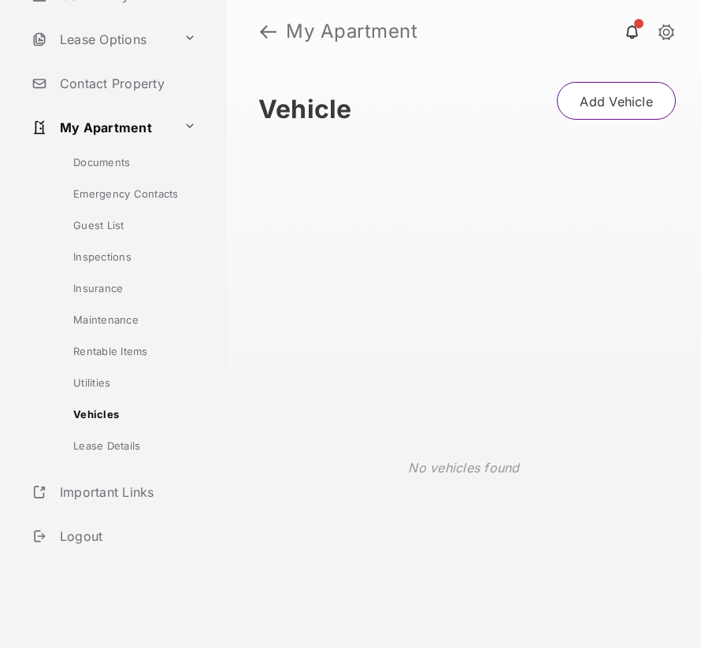
click at [83, 458] on link "Lease Details" at bounding box center [128, 450] width 198 height 41
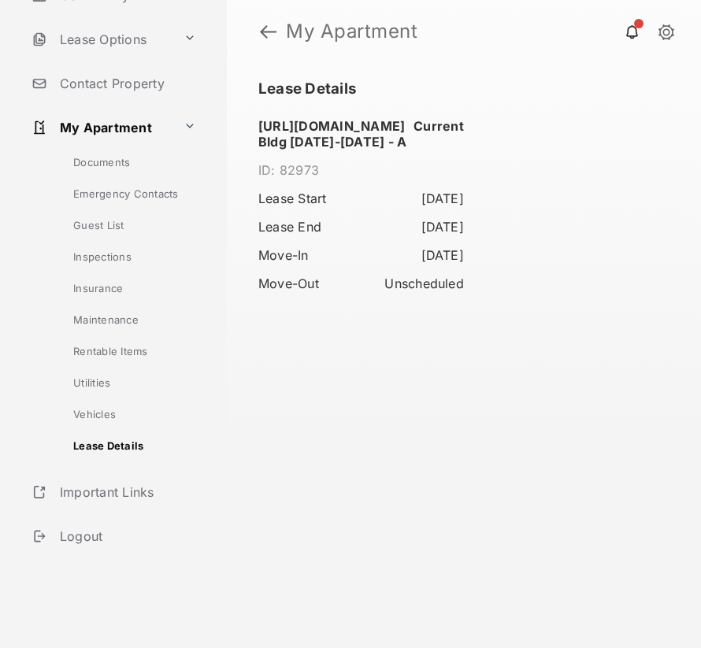
click at [76, 473] on link "Important Links" at bounding box center [113, 492] width 177 height 38
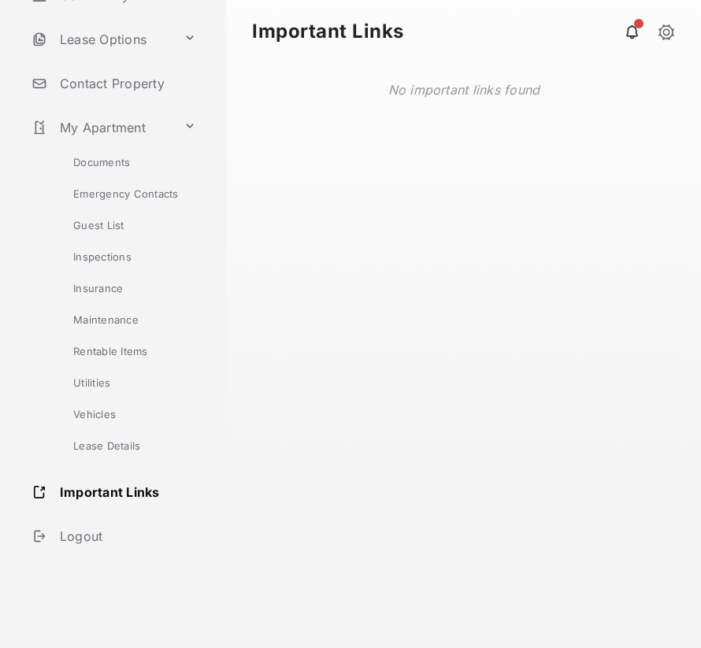
click at [628, 38] on link at bounding box center [632, 32] width 32 height 32
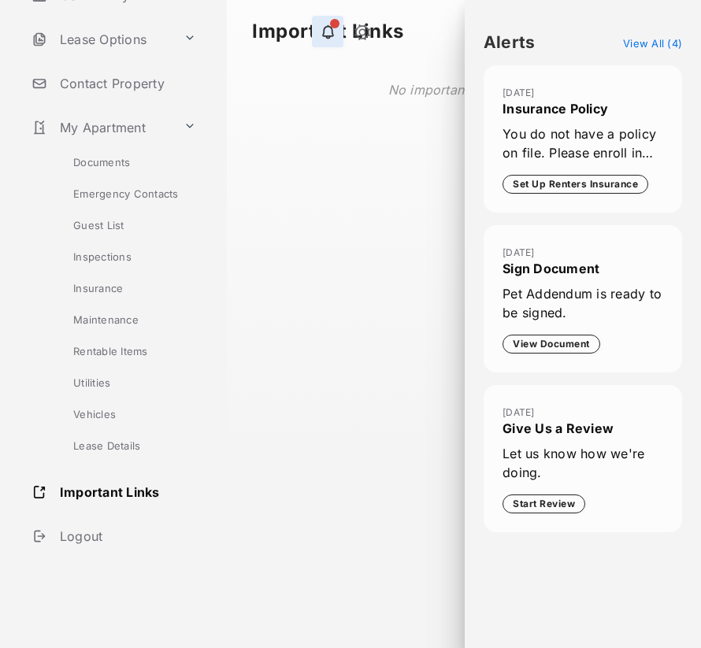
click at [523, 341] on button "View Document" at bounding box center [551, 344] width 98 height 19
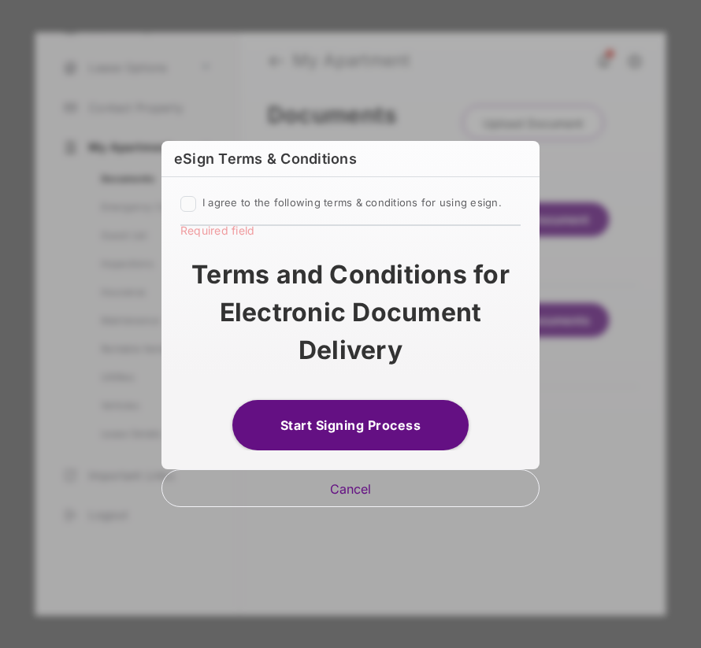
click at [391, 411] on button "Start Signing Process" at bounding box center [350, 425] width 236 height 50
click at [258, 176] on h6 "eSign Terms & Conditions" at bounding box center [350, 159] width 378 height 36
click at [258, 195] on div "I agree to the following terms & conditions for using esign. Required field Ter…" at bounding box center [350, 313] width 378 height 273
click at [310, 377] on form "I agree to the following terms & conditions for using esign. Terms and Conditio…" at bounding box center [350, 323] width 340 height 254
click at [310, 398] on div "Start Signing Process" at bounding box center [350, 418] width 340 height 63
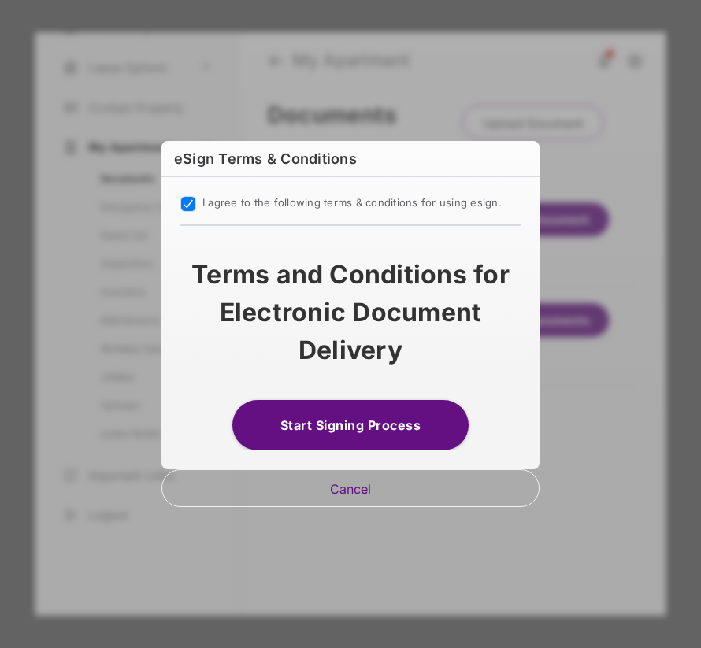
click at [313, 406] on button "Start Signing Process" at bounding box center [350, 425] width 236 height 50
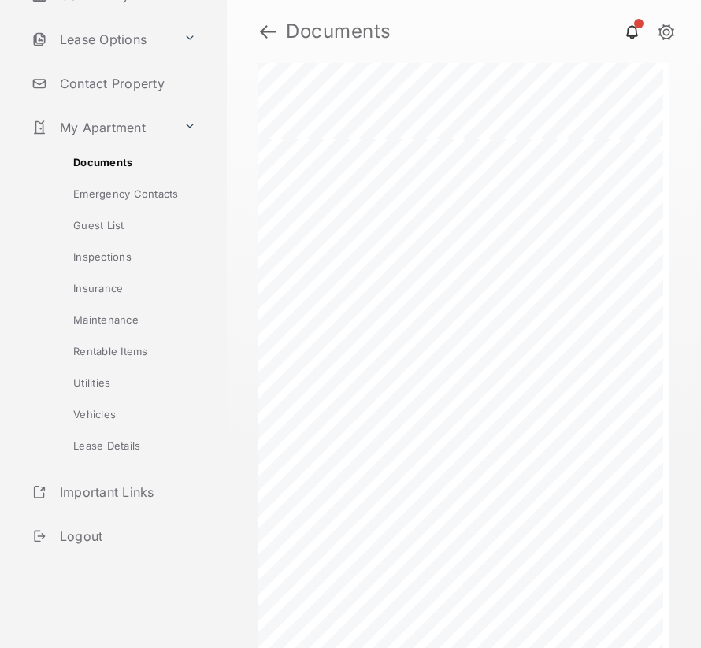
scroll to position [1027, 0]
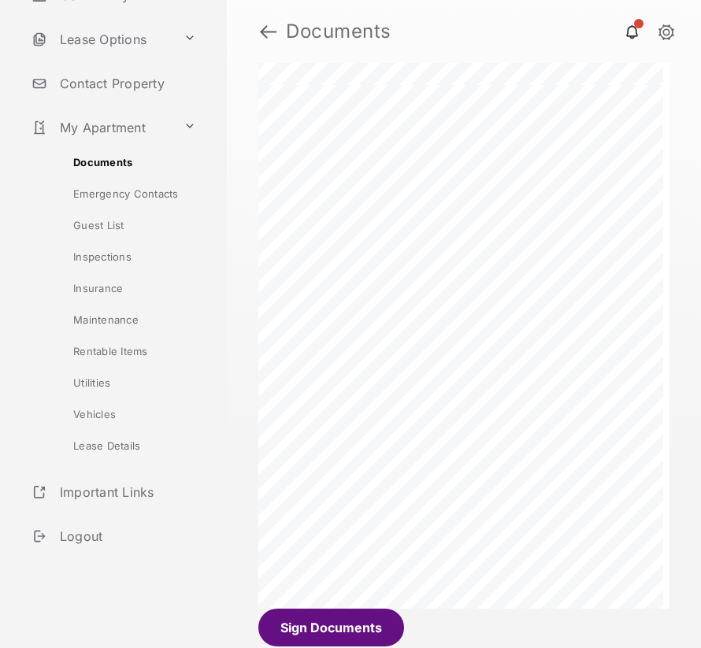
click at [306, 630] on button "Sign Documents" at bounding box center [331, 628] width 146 height 38
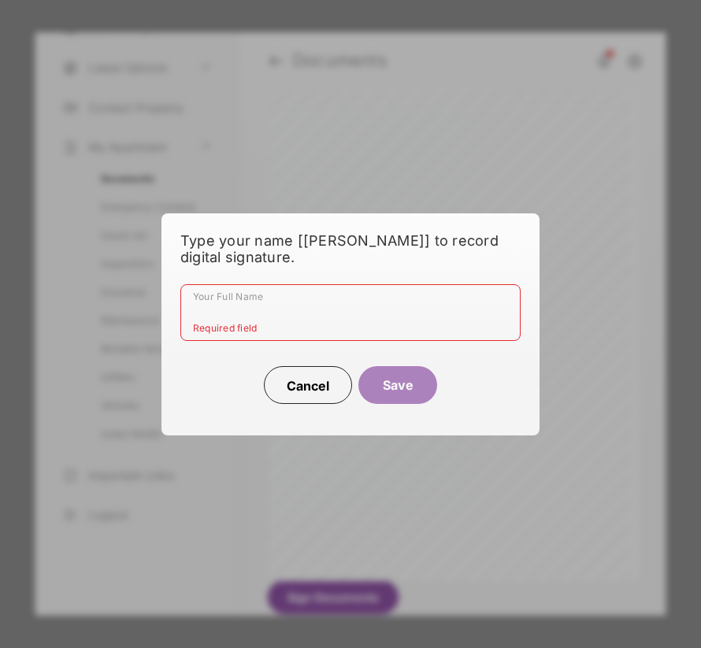
click at [305, 400] on button "Cancel" at bounding box center [308, 385] width 88 height 38
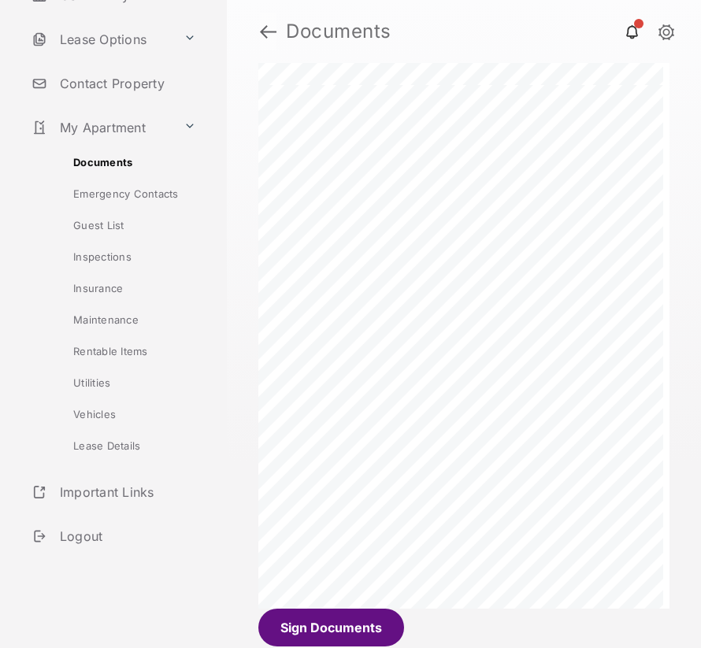
click at [271, 34] on link at bounding box center [268, 32] width 17 height 38
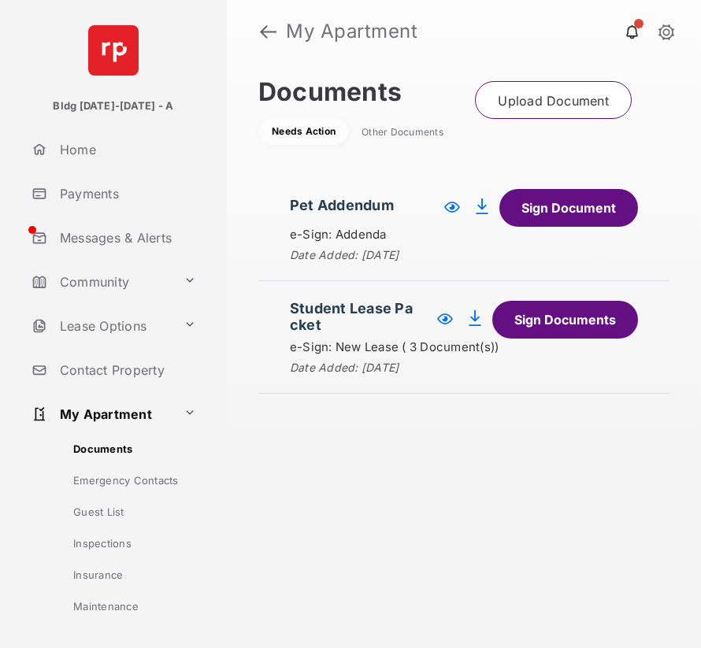
click at [89, 157] on link "Home" at bounding box center [126, 150] width 202 height 38
